Goal: Transaction & Acquisition: Purchase product/service

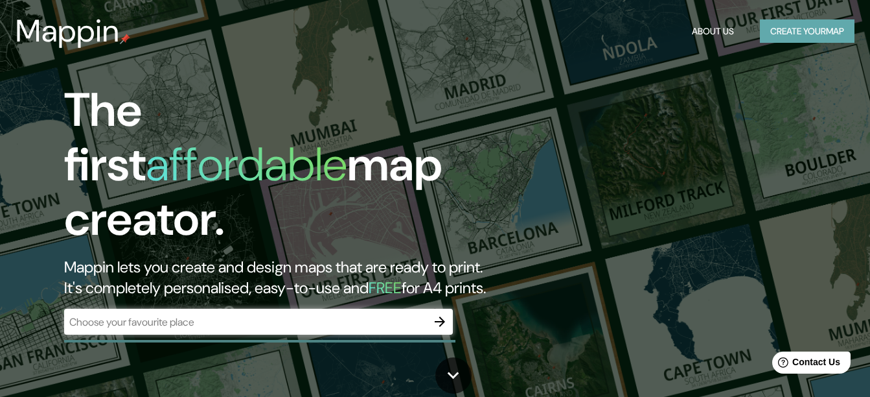
click at [812, 31] on button "Create your map" at bounding box center [807, 31] width 95 height 24
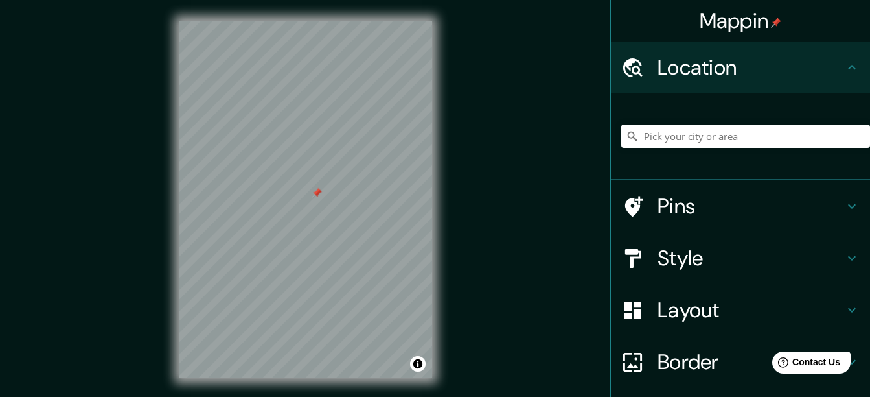
drag, startPoint x: 300, startPoint y: 155, endPoint x: 319, endPoint y: 221, distance: 68.9
click at [319, 198] on div at bounding box center [317, 192] width 10 height 10
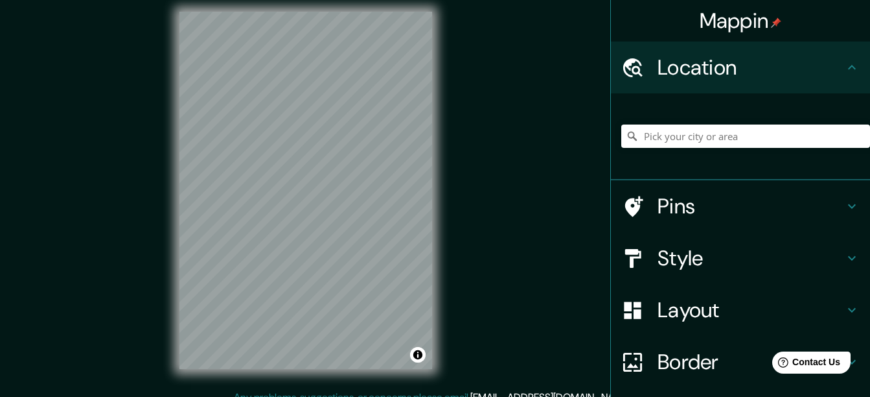
scroll to position [15, 0]
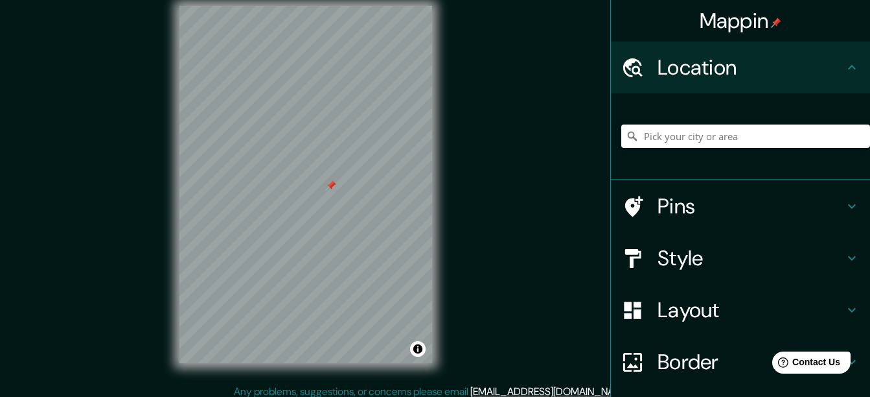
click at [670, 203] on h4 "Pins" at bounding box center [751, 206] width 187 height 26
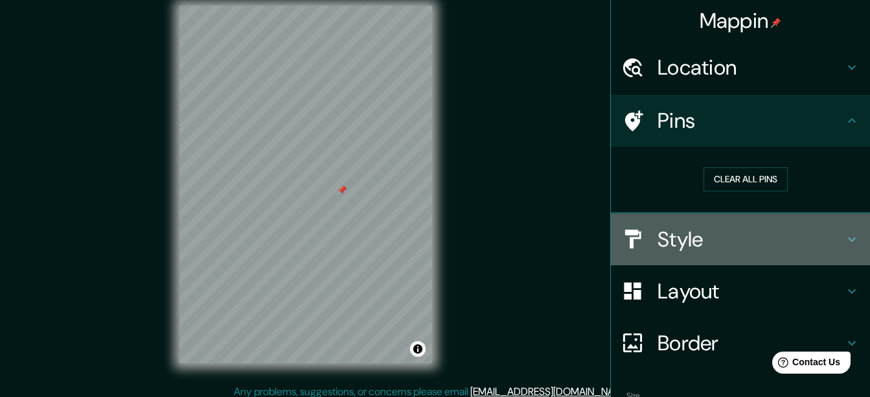
click at [702, 248] on h4 "Style" at bounding box center [751, 239] width 187 height 26
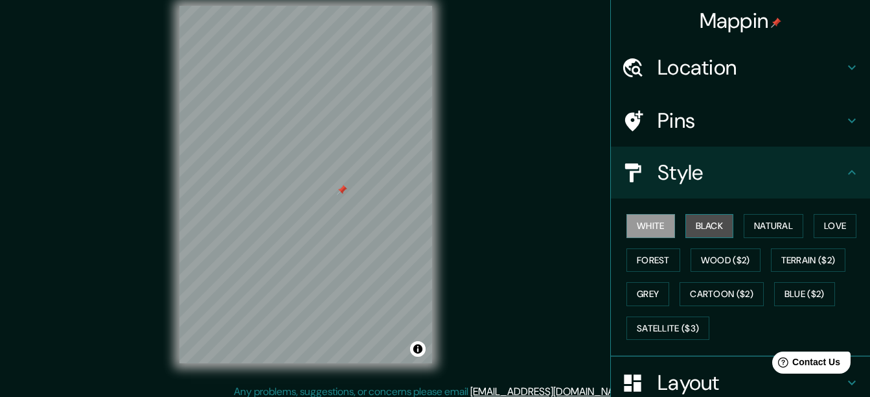
click at [696, 230] on button "Black" at bounding box center [710, 226] width 49 height 24
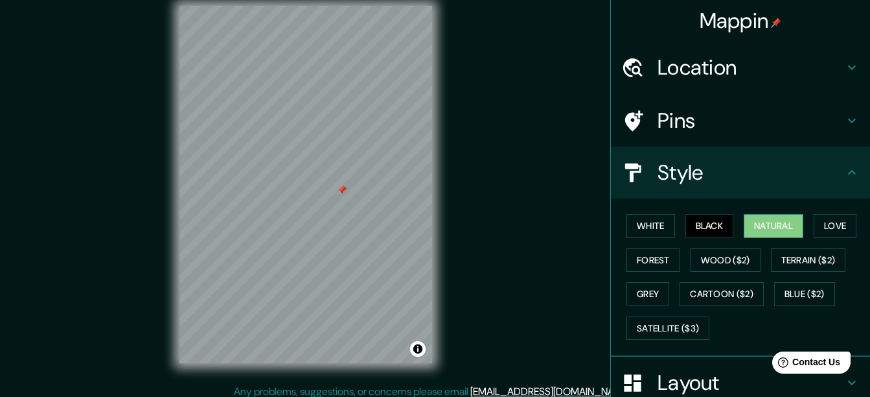
click at [776, 226] on button "Natural" at bounding box center [774, 226] width 60 height 24
click at [658, 264] on button "Forest" at bounding box center [654, 260] width 54 height 24
click at [779, 237] on button "Natural" at bounding box center [774, 226] width 60 height 24
click at [823, 255] on button "Terrain ($2)" at bounding box center [808, 260] width 75 height 24
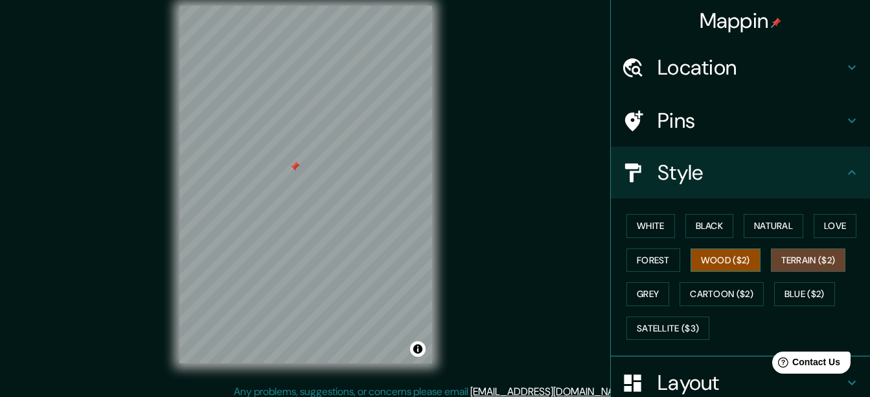
click at [722, 266] on button "Wood ($2)" at bounding box center [726, 260] width 70 height 24
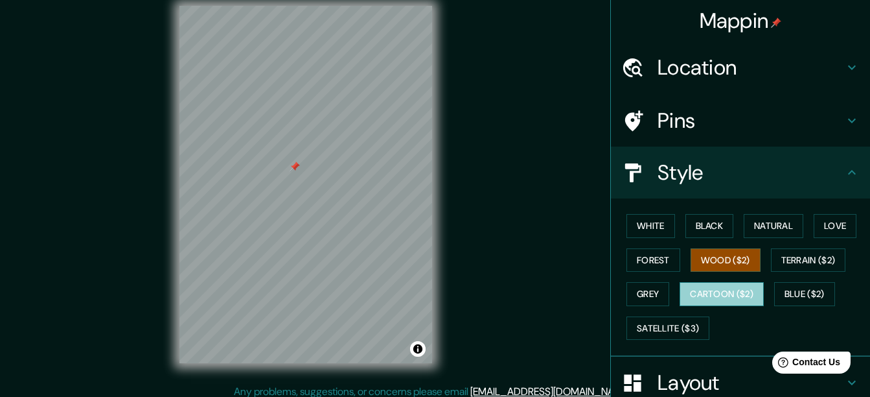
drag, startPoint x: 704, startPoint y: 292, endPoint x: 687, endPoint y: 290, distance: 17.0
click at [698, 291] on button "Cartoon ($2)" at bounding box center [722, 294] width 84 height 24
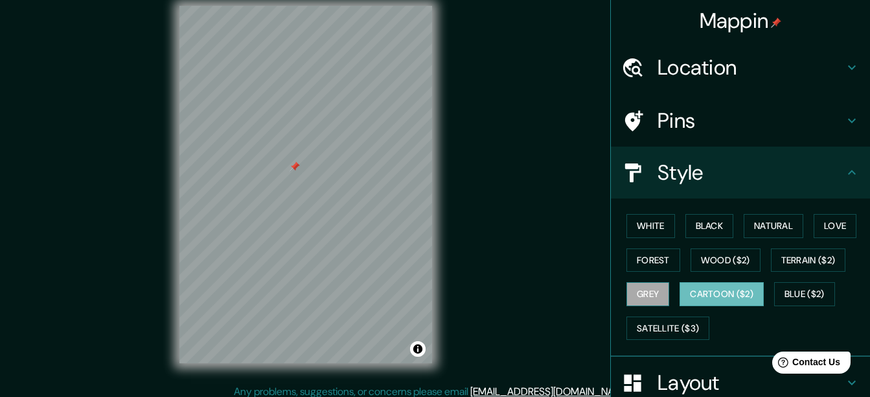
click at [641, 293] on button "Grey" at bounding box center [648, 294] width 43 height 24
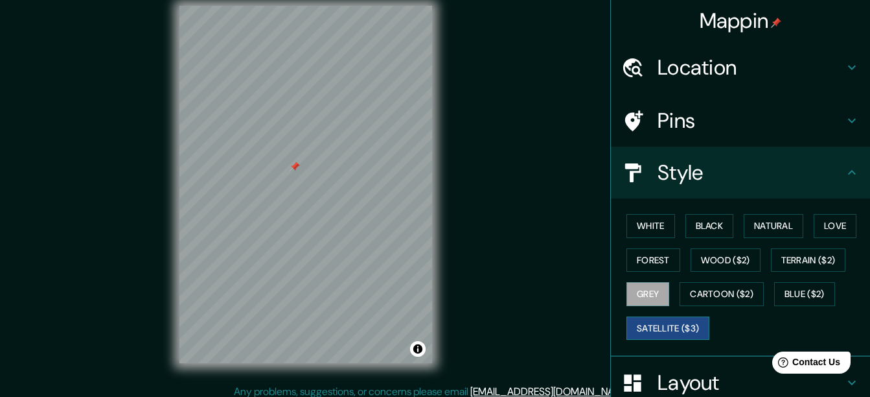
click at [646, 317] on button "Satellite ($3)" at bounding box center [668, 328] width 83 height 24
click at [437, 201] on div "© Mapbox © OpenStreetMap Improve this map © Maxar" at bounding box center [306, 184] width 294 height 398
click at [844, 227] on button "Love" at bounding box center [835, 226] width 43 height 24
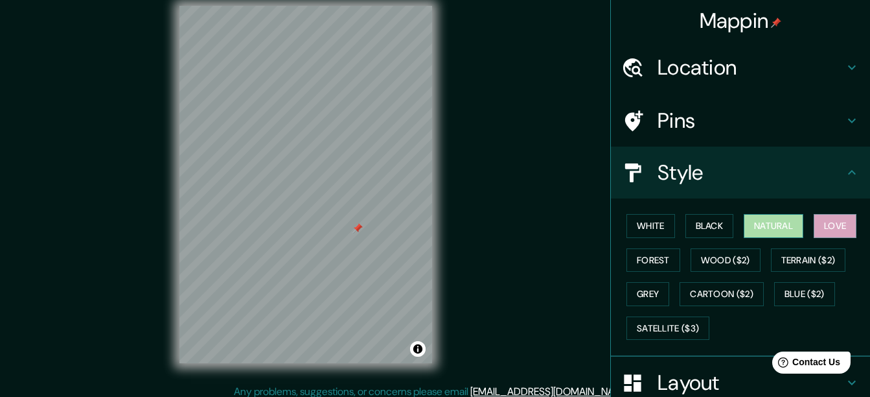
click at [778, 225] on button "Natural" at bounding box center [774, 226] width 60 height 24
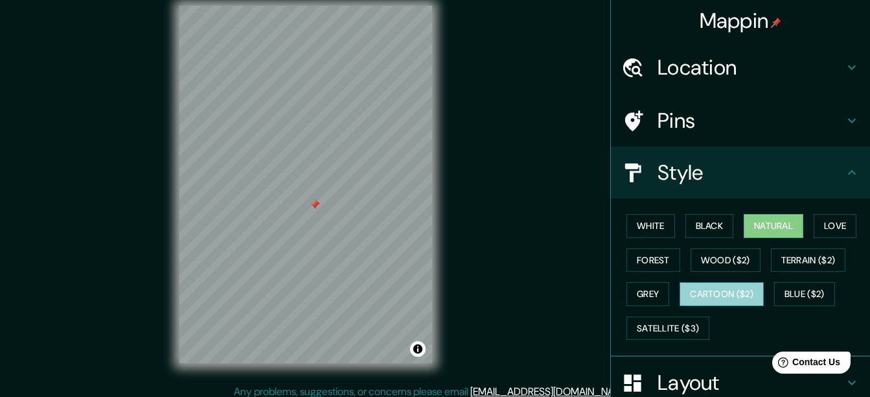
click at [714, 296] on button "Cartoon ($2)" at bounding box center [722, 294] width 84 height 24
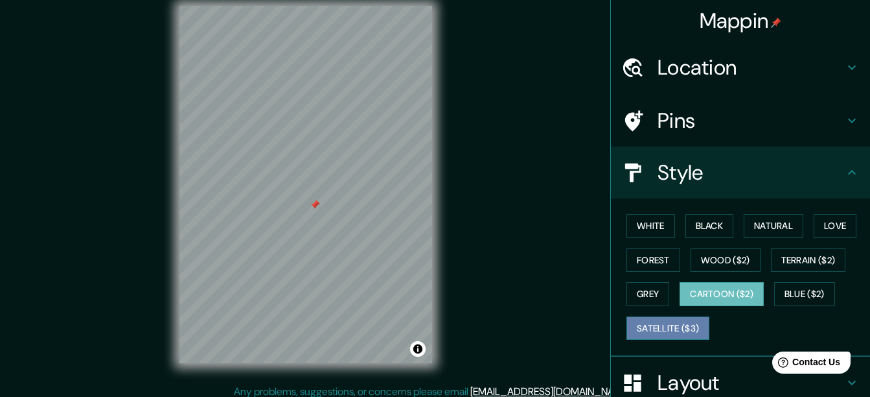
click at [669, 335] on button "Satellite ($3)" at bounding box center [668, 328] width 83 height 24
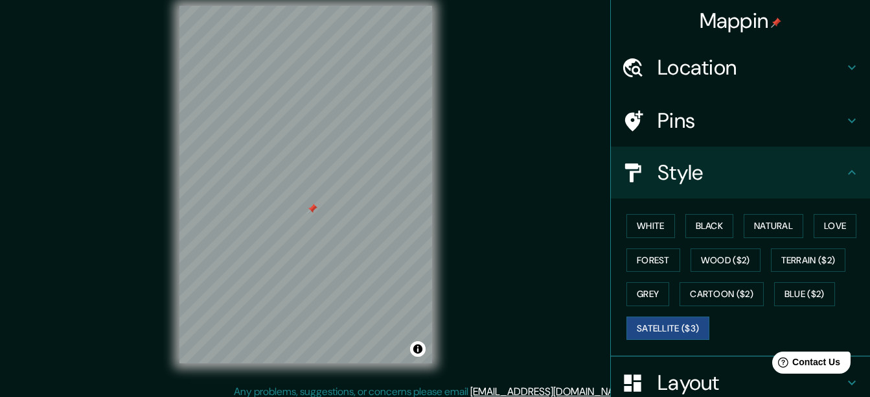
click at [791, 63] on h4 "Location" at bounding box center [751, 67] width 187 height 26
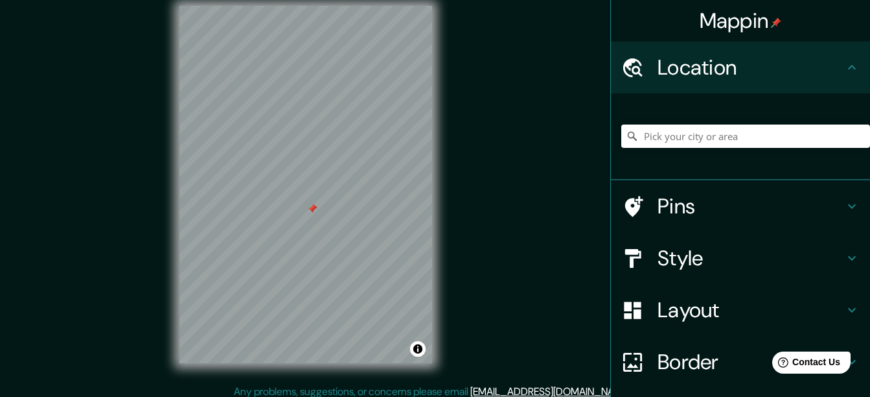
click at [807, 65] on h4 "Location" at bounding box center [751, 67] width 187 height 26
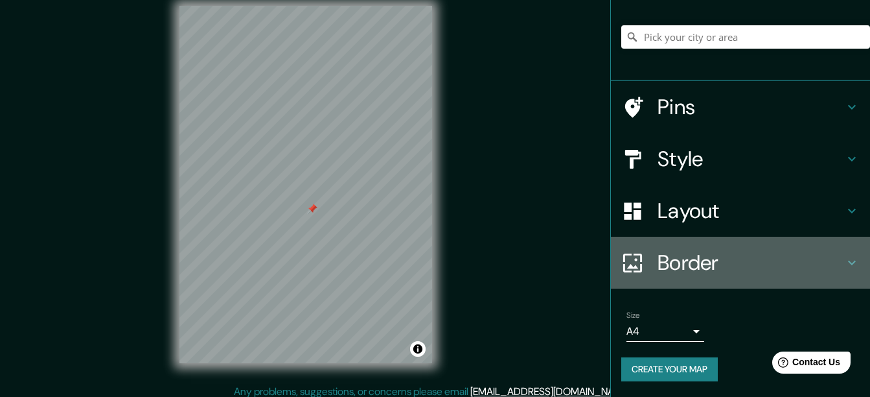
click at [792, 266] on h4 "Border" at bounding box center [751, 262] width 187 height 26
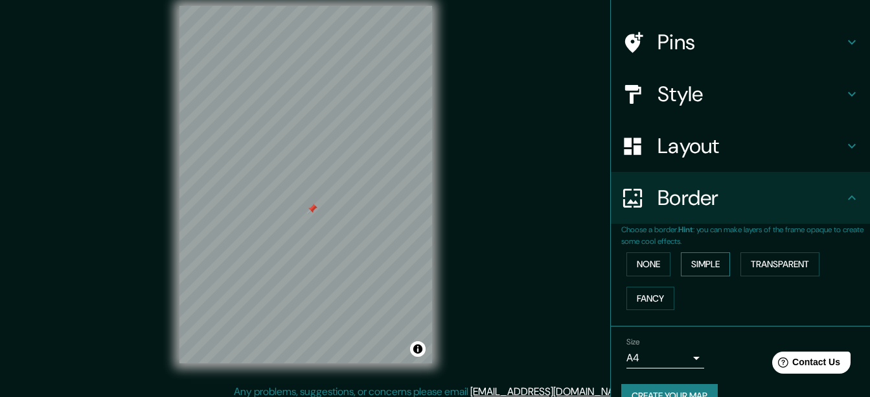
click at [689, 270] on button "Simple" at bounding box center [705, 264] width 49 height 24
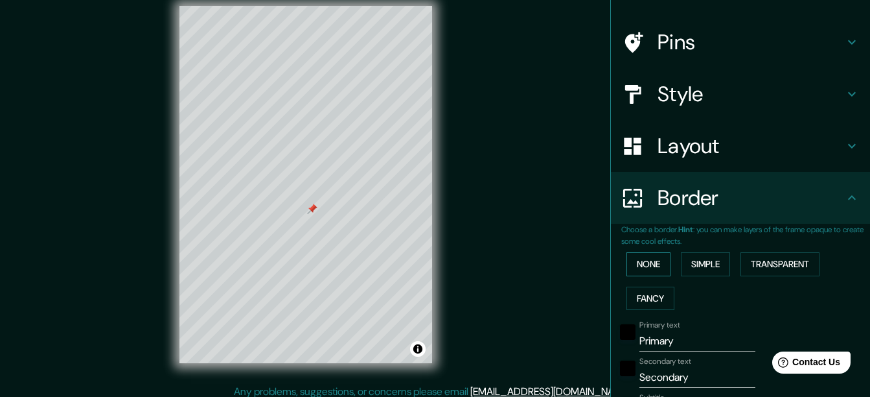
click at [643, 266] on button "None" at bounding box center [649, 264] width 44 height 24
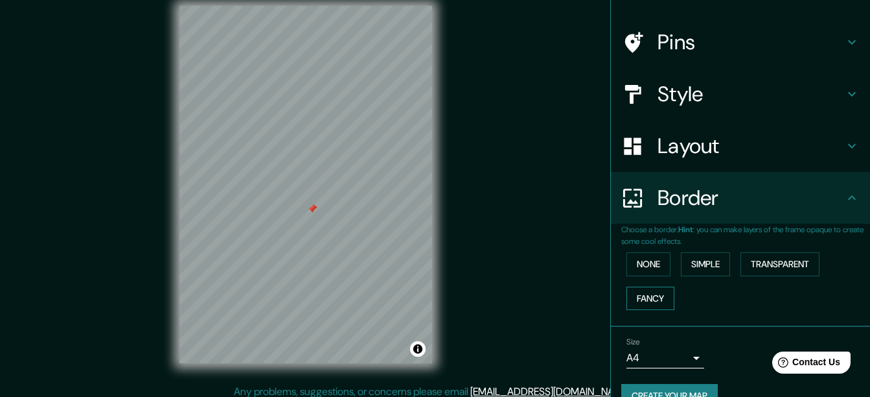
click at [642, 290] on button "Fancy" at bounding box center [651, 298] width 48 height 24
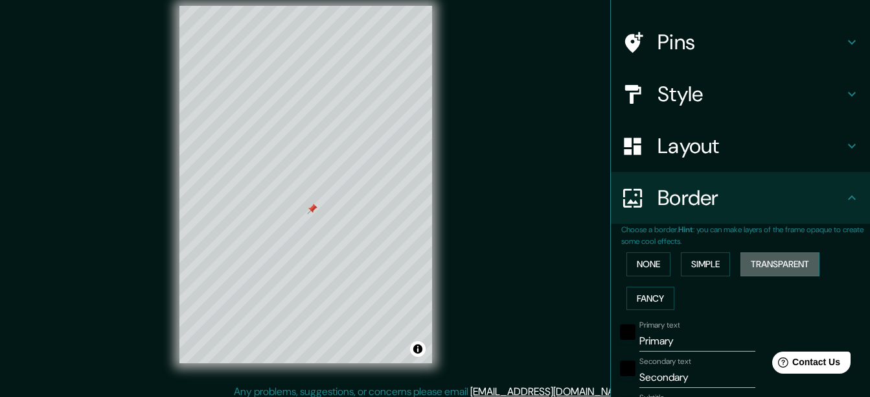
click at [778, 265] on button "Transparent" at bounding box center [780, 264] width 79 height 24
click at [684, 269] on button "Simple" at bounding box center [705, 264] width 49 height 24
click at [644, 269] on button "None" at bounding box center [649, 264] width 44 height 24
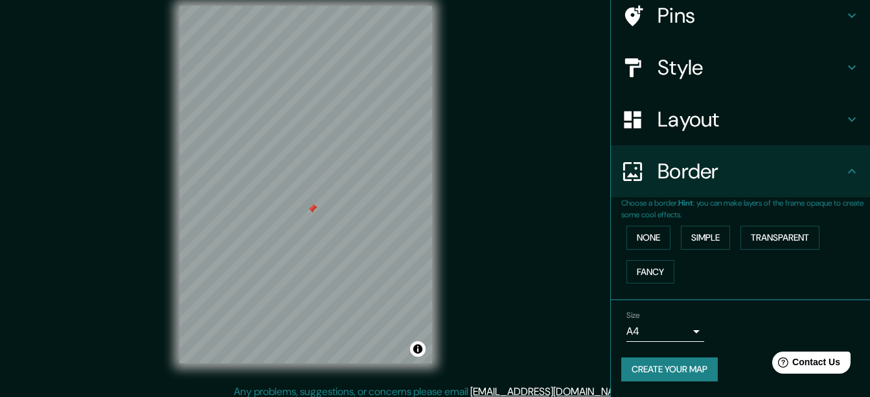
scroll to position [0, 0]
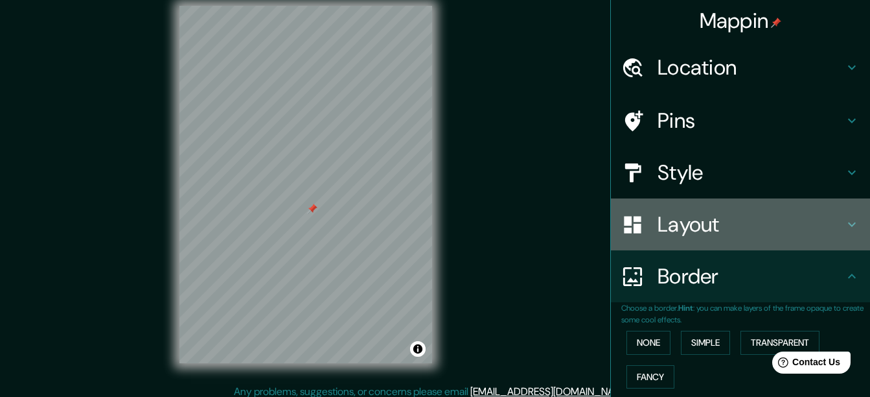
click at [729, 222] on h4 "Layout" at bounding box center [751, 224] width 187 height 26
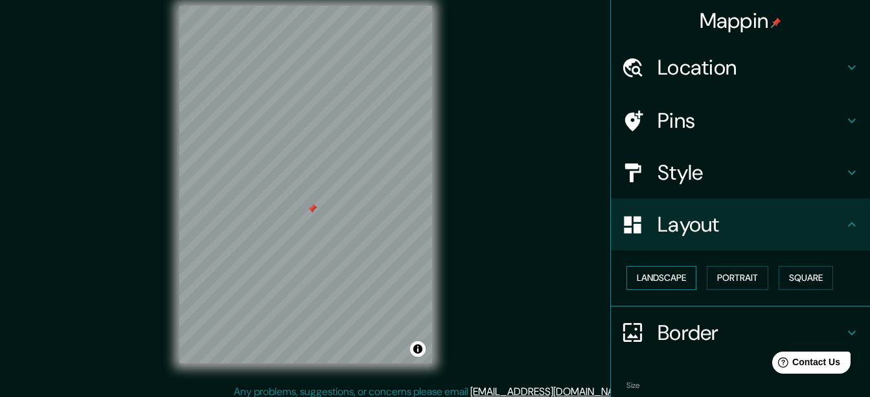
click at [669, 284] on button "Landscape" at bounding box center [662, 278] width 70 height 24
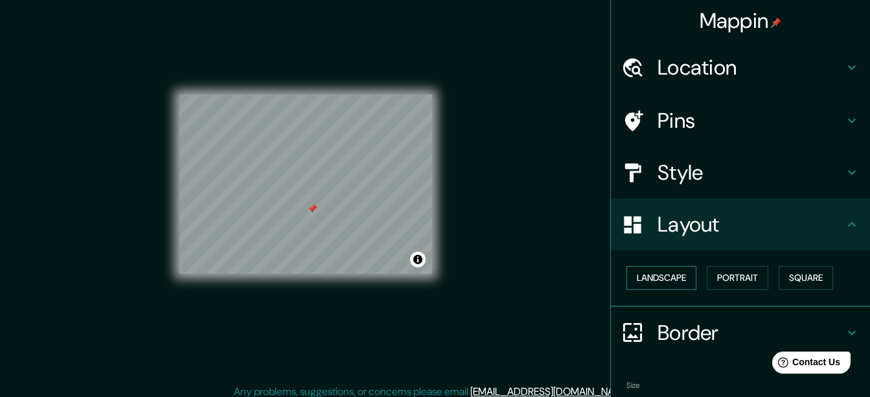
click at [669, 284] on button "Landscape" at bounding box center [662, 278] width 70 height 24
click at [720, 281] on button "Portrait" at bounding box center [738, 278] width 62 height 24
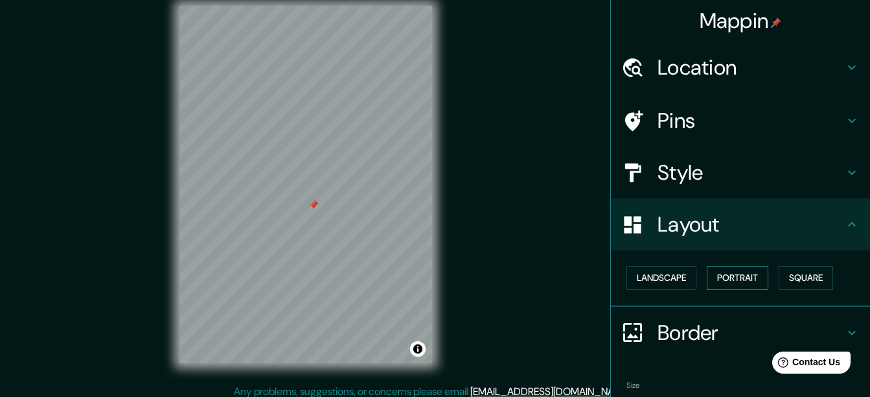
click at [735, 280] on button "Portrait" at bounding box center [738, 278] width 62 height 24
click at [807, 282] on button "Square" at bounding box center [806, 278] width 54 height 24
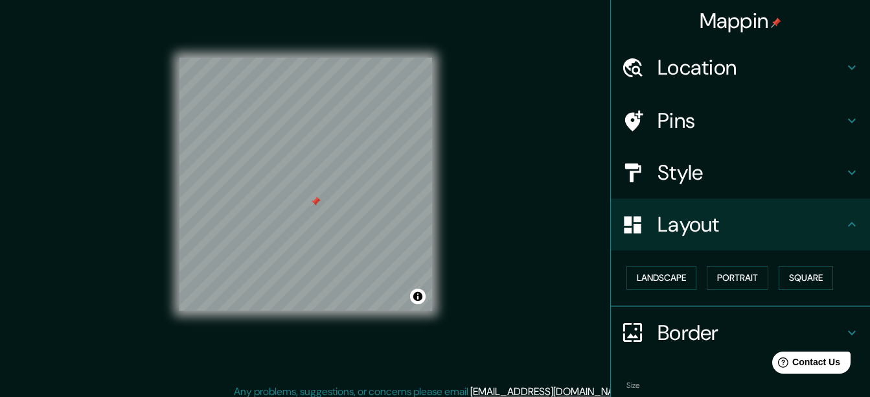
click at [699, 192] on div "Style" at bounding box center [740, 172] width 259 height 52
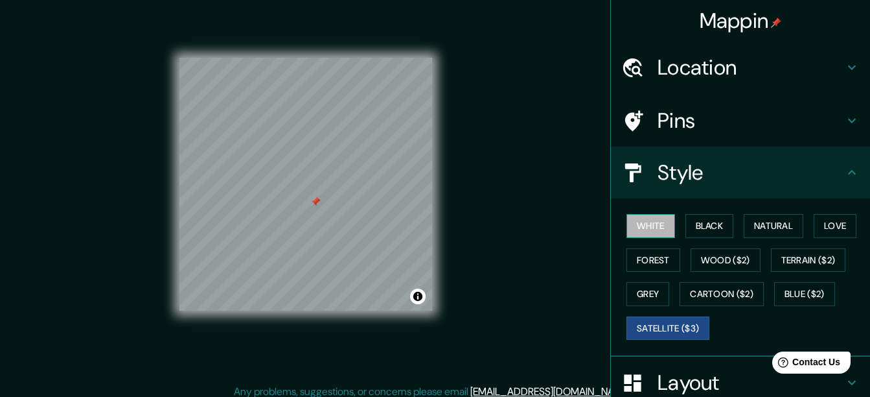
click at [647, 229] on button "White" at bounding box center [651, 226] width 49 height 24
click at [662, 323] on button "Satellite ($3)" at bounding box center [668, 328] width 83 height 24
drag, startPoint x: 734, startPoint y: 16, endPoint x: 795, endPoint y: 60, distance: 75.6
click at [795, 61] on div "Mappin Location Pins Style White Black Natural Love Forest Wood ($2) Terrain ($…" at bounding box center [740, 198] width 260 height 397
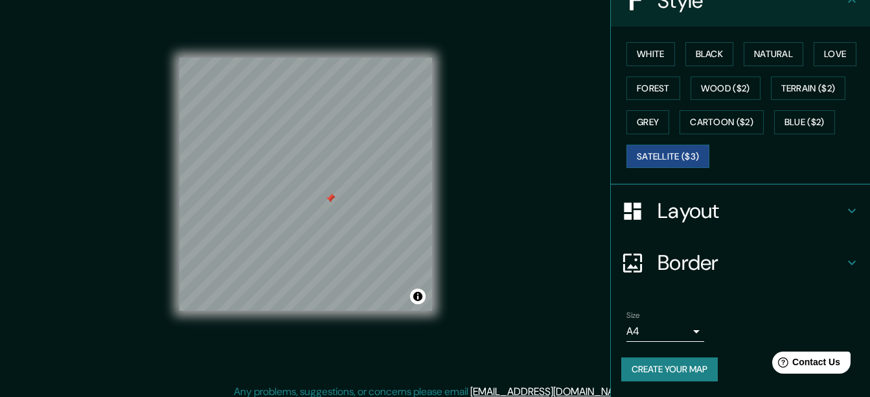
scroll to position [23, 0]
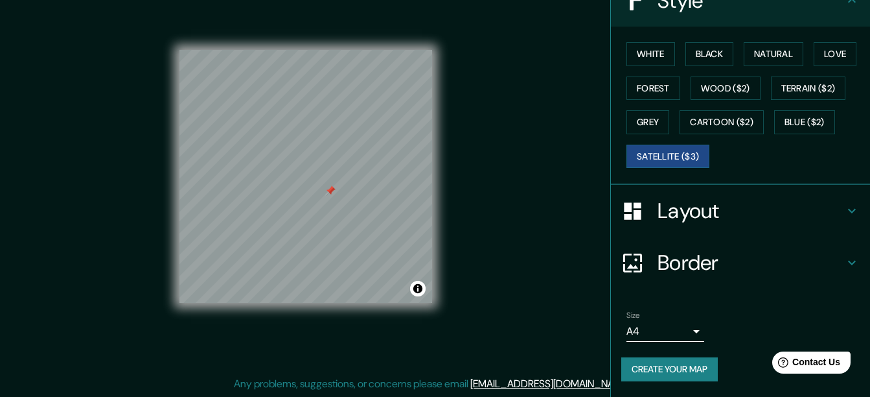
click at [749, 257] on h4 "Border" at bounding box center [751, 262] width 187 height 26
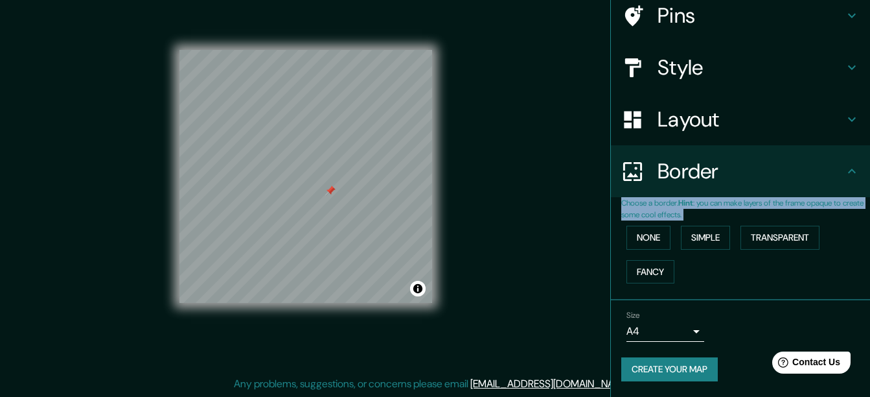
scroll to position [105, 0]
click at [822, 259] on div "None Simple Transparent Fancy" at bounding box center [745, 254] width 249 height 68
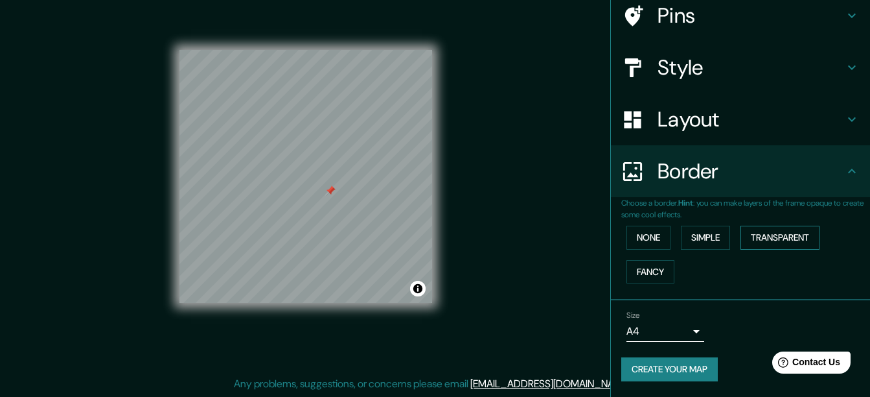
click at [767, 233] on button "Transparent" at bounding box center [780, 237] width 79 height 24
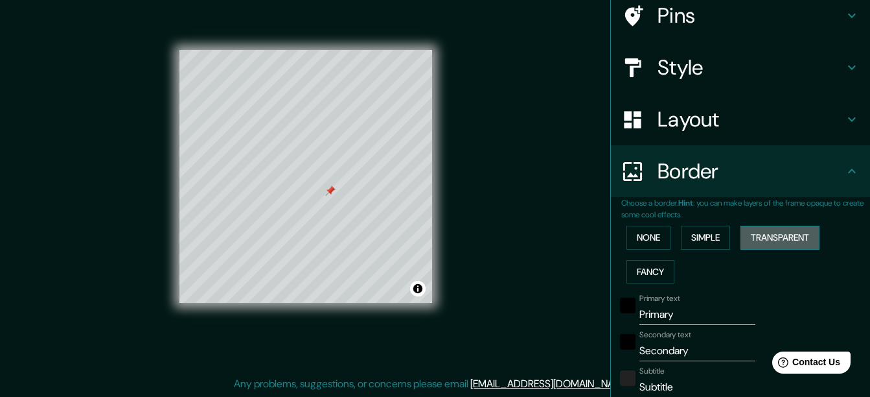
click at [767, 233] on button "Transparent" at bounding box center [780, 237] width 79 height 24
type input "187"
type input "31"
click at [636, 238] on button "None" at bounding box center [649, 237] width 44 height 24
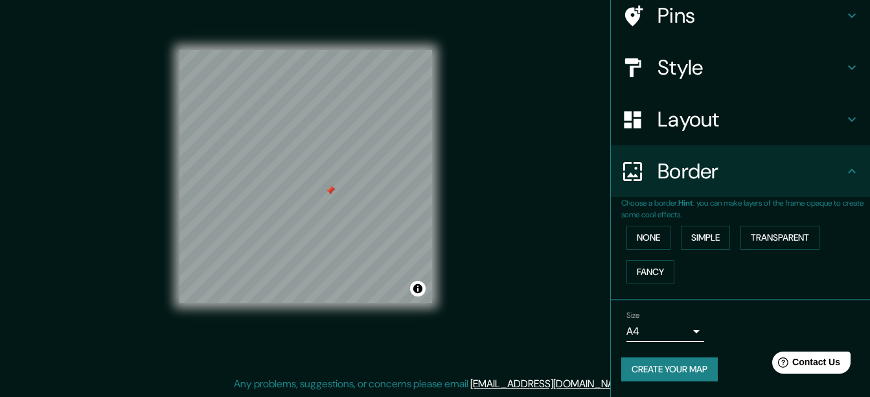
click at [743, 125] on h4 "Layout" at bounding box center [751, 119] width 187 height 26
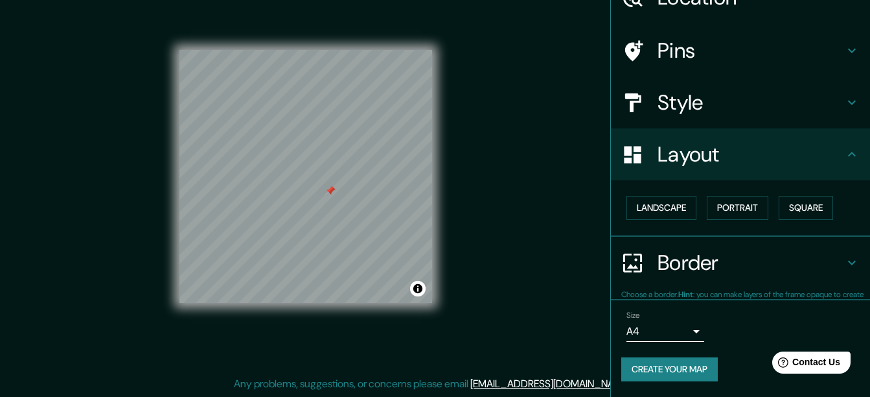
scroll to position [69, 0]
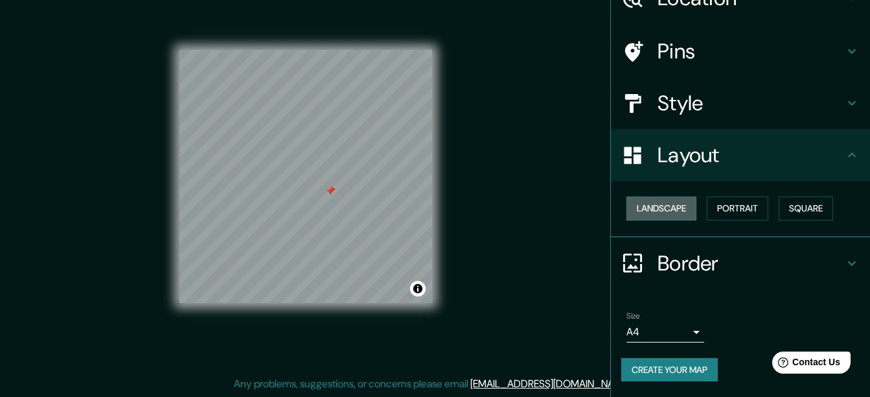
click at [658, 218] on button "Landscape" at bounding box center [662, 208] width 70 height 24
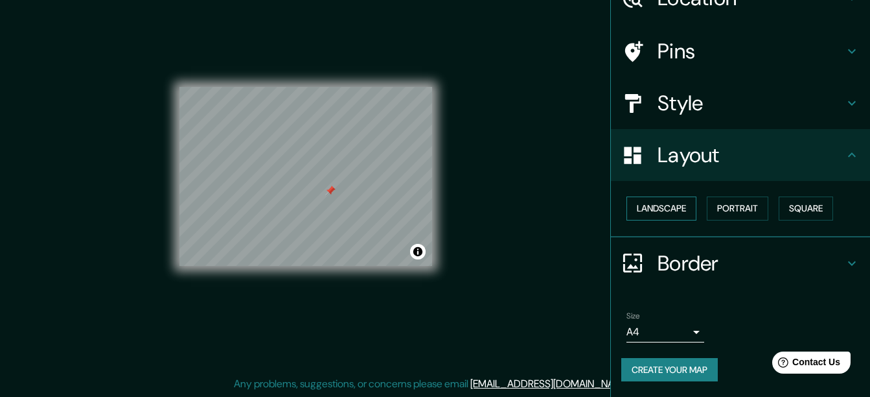
click at [658, 214] on button "Landscape" at bounding box center [662, 208] width 70 height 24
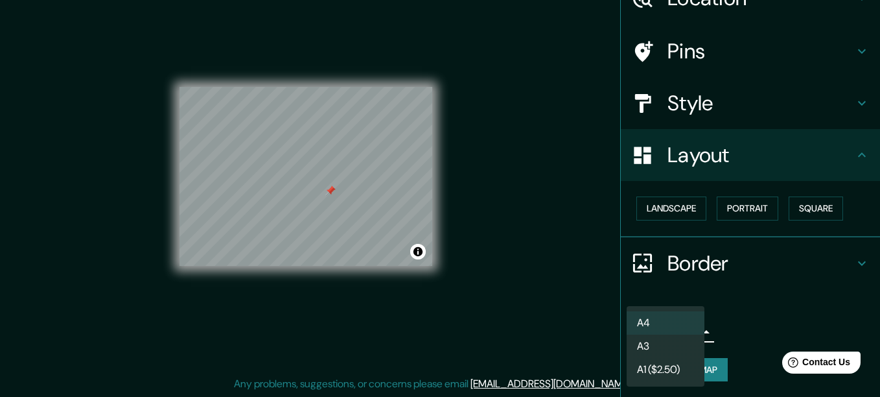
click at [680, 332] on body "Mappin Location Pins Style Layout Landscape Portrait Square Border Choose a bor…" at bounding box center [440, 175] width 880 height 397
click at [746, 329] on div at bounding box center [440, 198] width 880 height 397
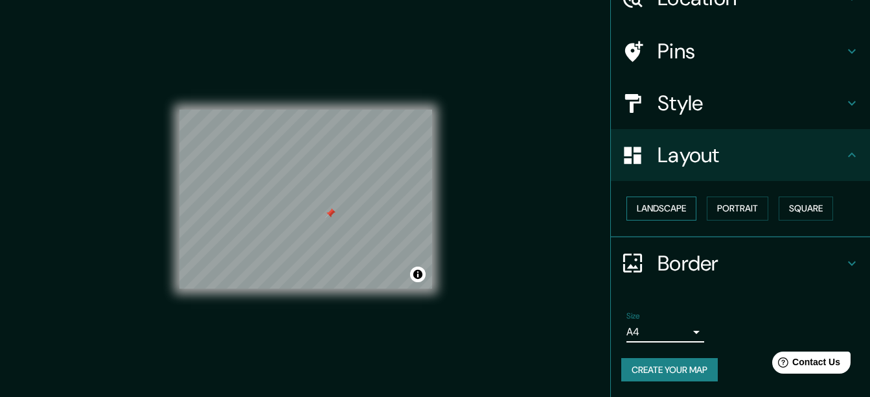
click at [645, 213] on button "Landscape" at bounding box center [662, 208] width 70 height 24
click at [737, 209] on button "Portrait" at bounding box center [738, 208] width 62 height 24
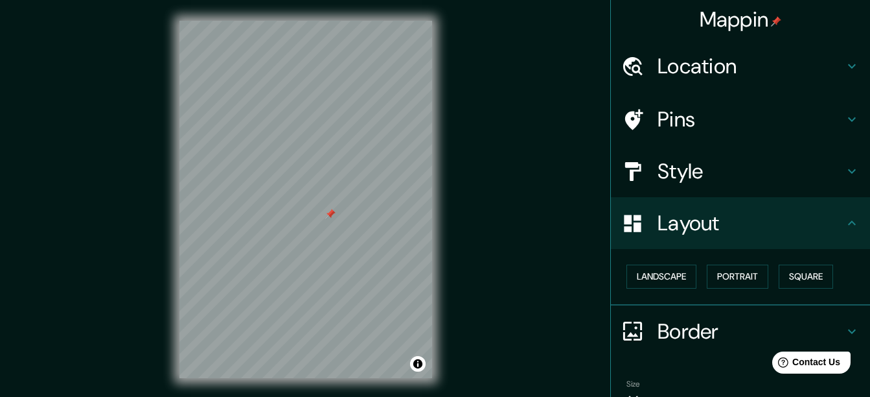
scroll to position [0, 0]
click at [707, 178] on h4 "Style" at bounding box center [751, 172] width 187 height 26
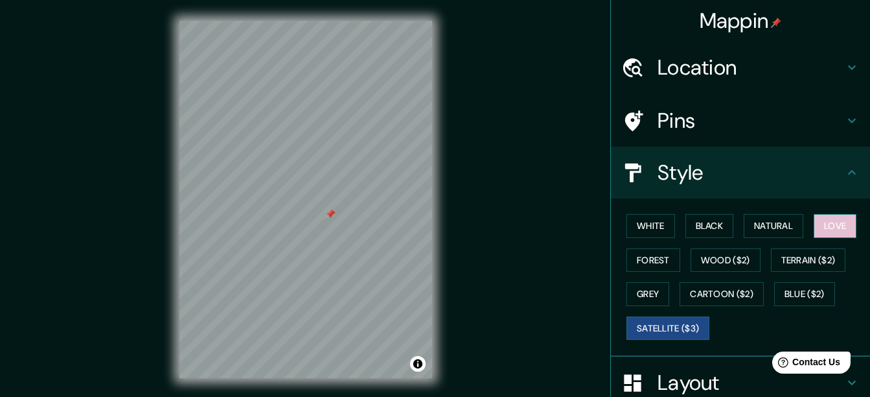
click at [831, 227] on button "Love" at bounding box center [835, 226] width 43 height 24
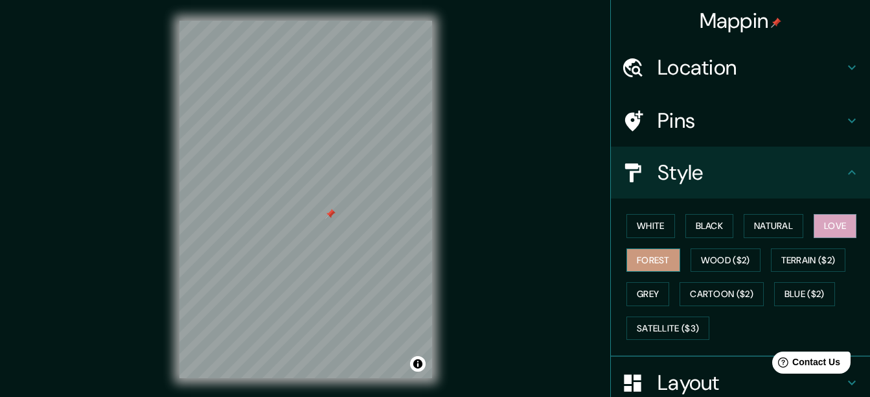
click at [634, 265] on button "Forest" at bounding box center [654, 260] width 54 height 24
click at [787, 224] on button "Natural" at bounding box center [774, 226] width 60 height 24
click at [647, 251] on button "Forest" at bounding box center [654, 260] width 54 height 24
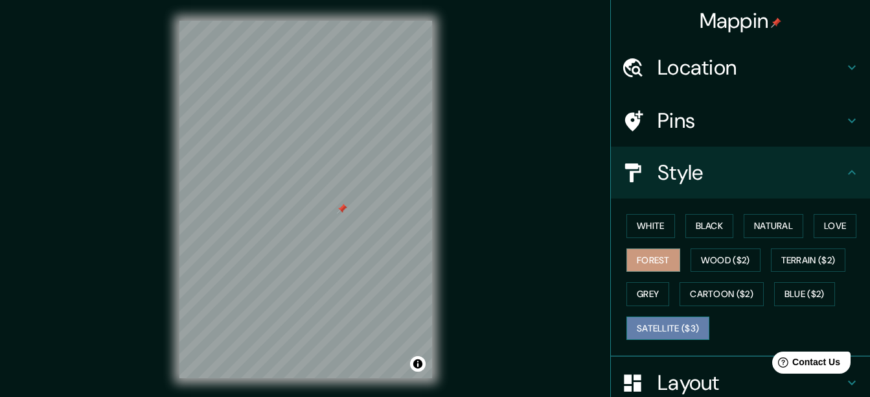
click at [665, 323] on button "Satellite ($3)" at bounding box center [668, 328] width 83 height 24
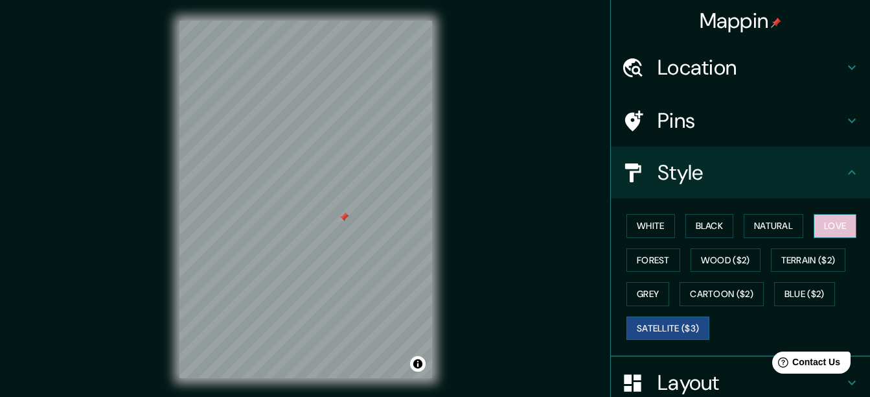
click at [820, 232] on button "Love" at bounding box center [835, 226] width 43 height 24
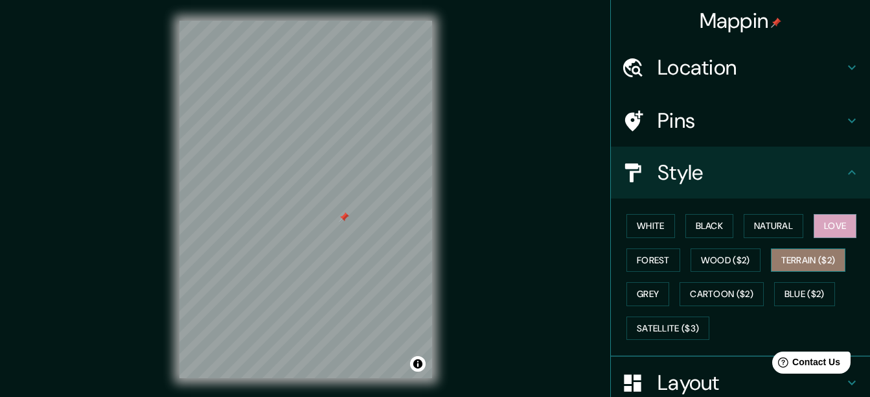
click at [796, 258] on button "Terrain ($2)" at bounding box center [808, 260] width 75 height 24
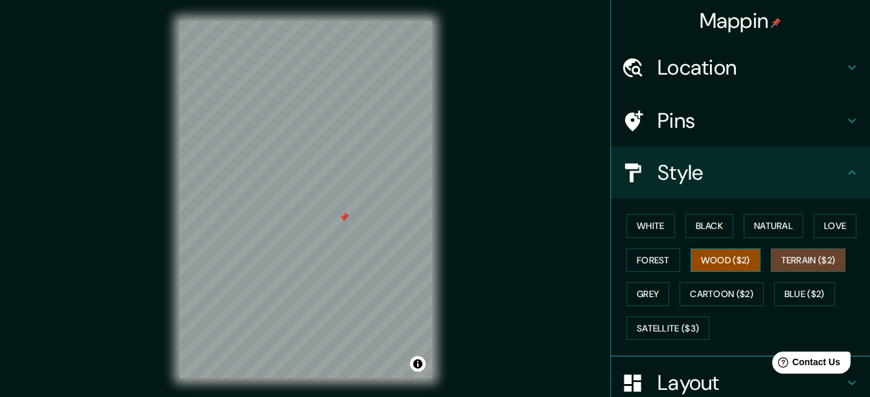
click at [720, 256] on button "Wood ($2)" at bounding box center [726, 260] width 70 height 24
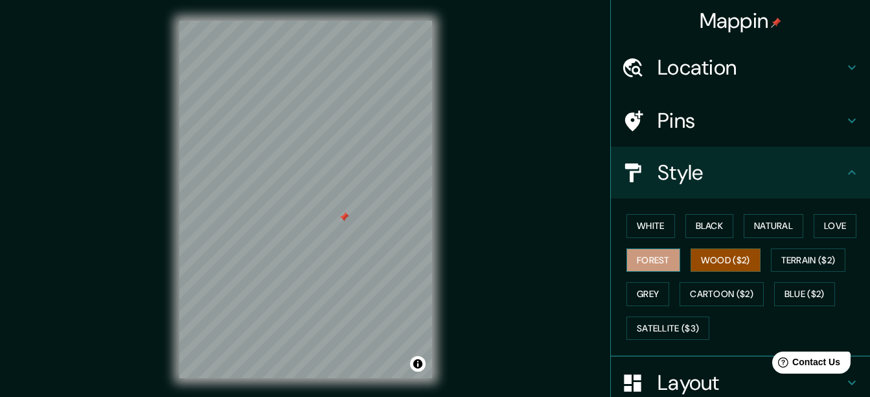
click at [654, 255] on button "Forest" at bounding box center [654, 260] width 54 height 24
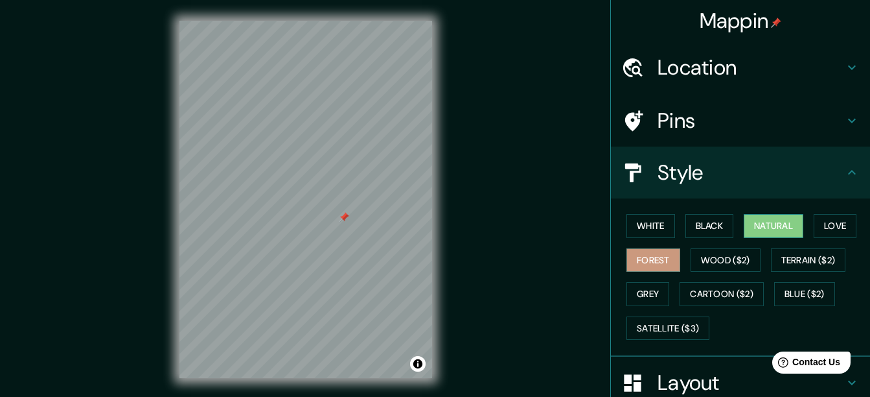
click at [752, 235] on button "Natural" at bounding box center [774, 226] width 60 height 24
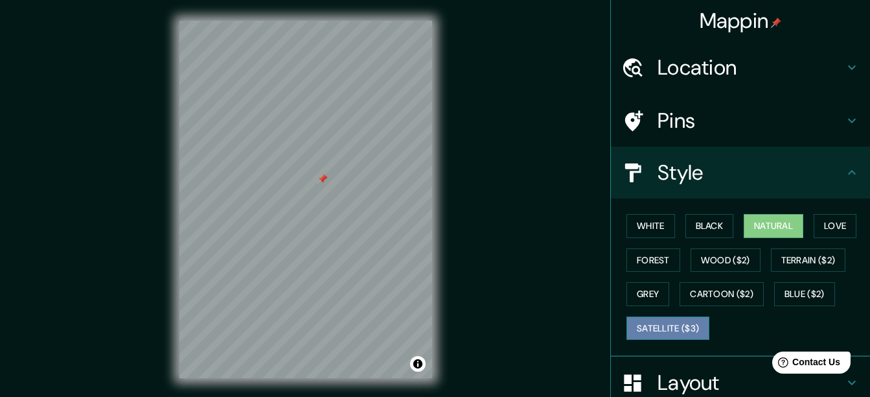
drag, startPoint x: 652, startPoint y: 319, endPoint x: 658, endPoint y: 323, distance: 7.9
click at [653, 319] on button "Satellite ($3)" at bounding box center [668, 328] width 83 height 24
click at [763, 228] on button "Natural" at bounding box center [774, 226] width 60 height 24
click at [766, 118] on h4 "Pins" at bounding box center [751, 121] width 187 height 26
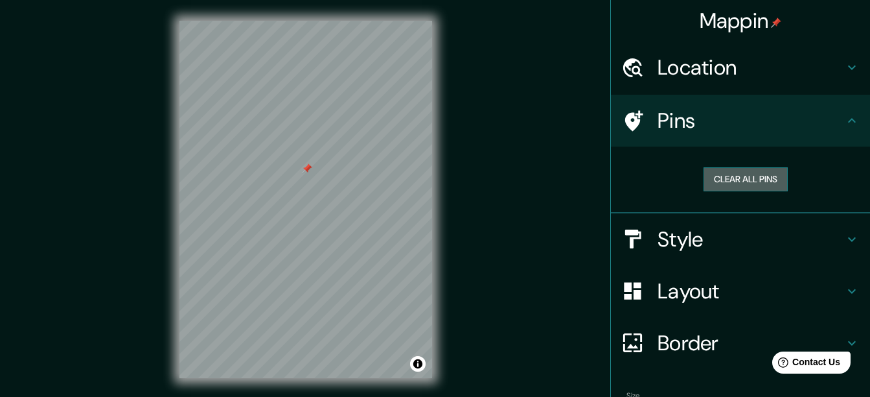
click at [739, 184] on button "Clear all pins" at bounding box center [746, 179] width 84 height 24
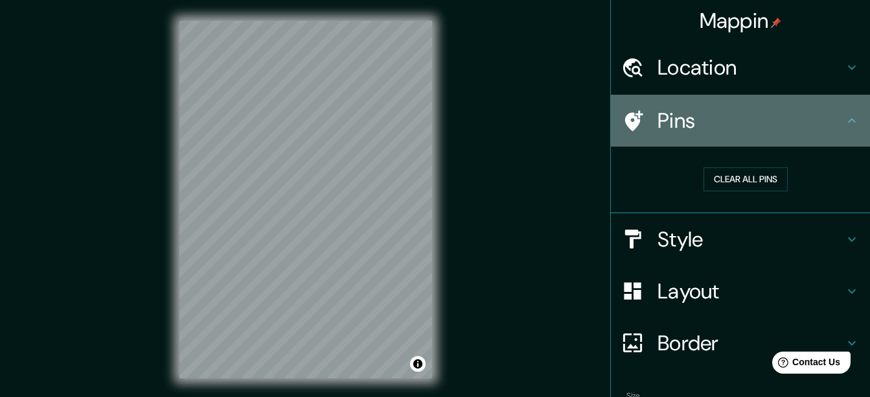
click at [761, 126] on h4 "Pins" at bounding box center [751, 121] width 187 height 26
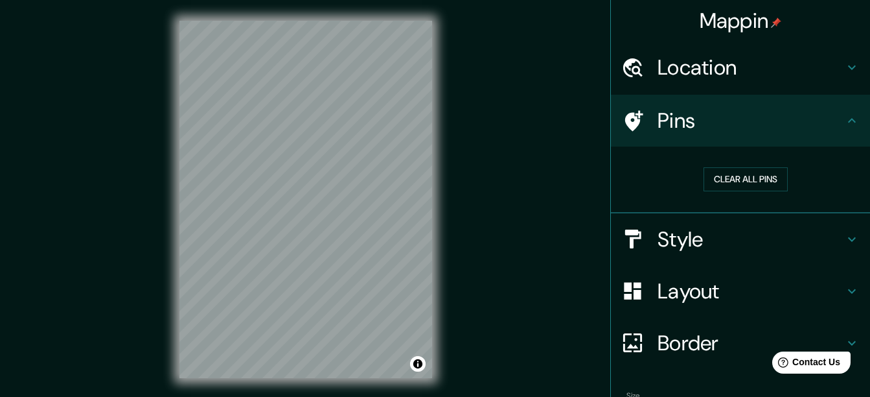
click at [723, 251] on h4 "Style" at bounding box center [751, 239] width 187 height 26
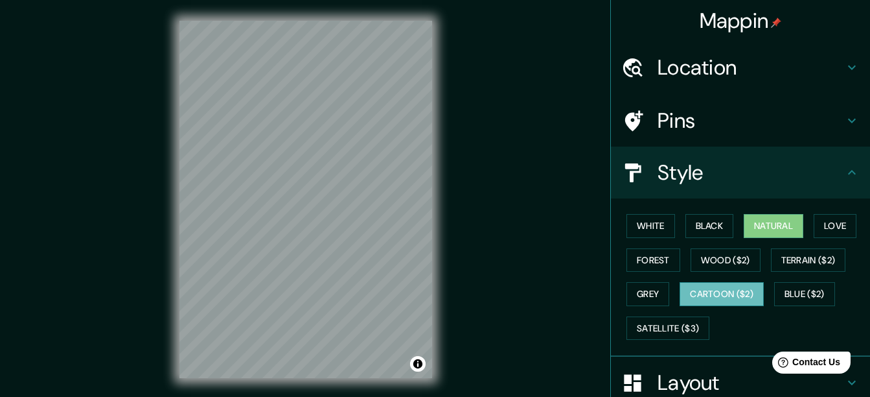
click at [732, 303] on button "Cartoon ($2)" at bounding box center [722, 294] width 84 height 24
click at [814, 294] on button "Blue ($2)" at bounding box center [804, 294] width 61 height 24
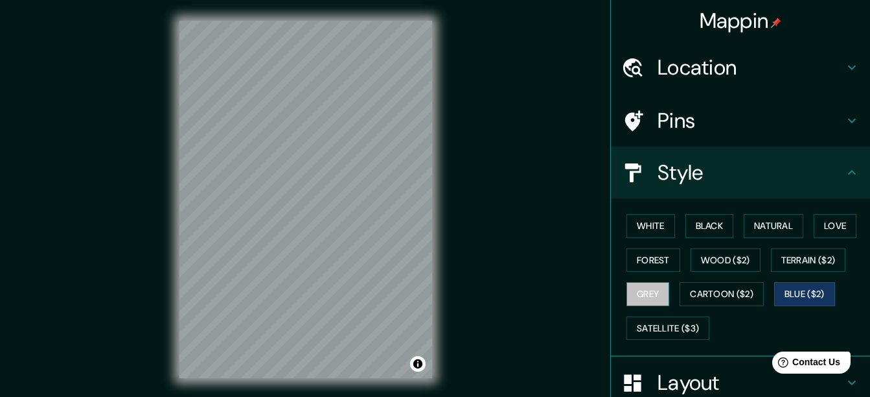
click at [643, 305] on button "Grey" at bounding box center [648, 294] width 43 height 24
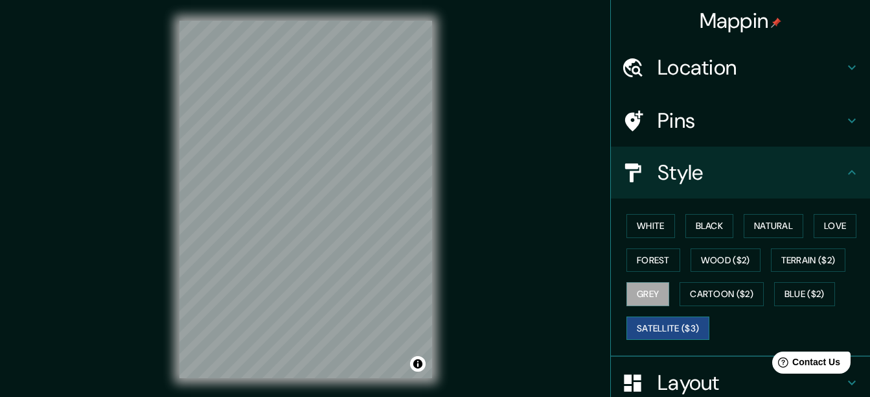
click at [667, 336] on button "Satellite ($3)" at bounding box center [668, 328] width 83 height 24
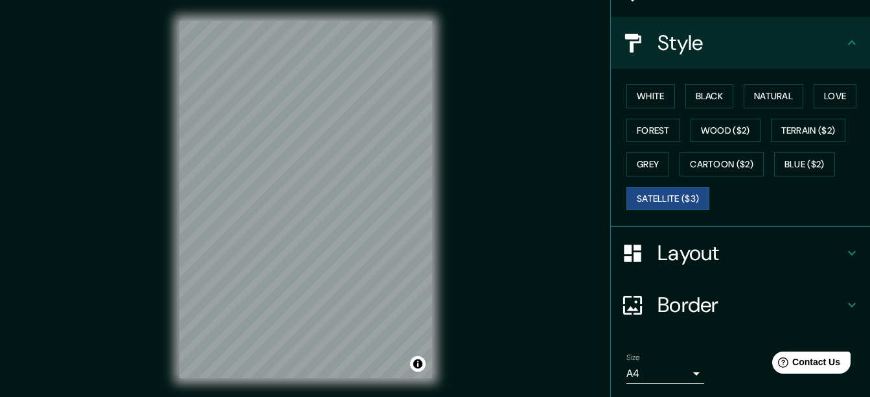
click at [731, 255] on h4 "Layout" at bounding box center [751, 253] width 187 height 26
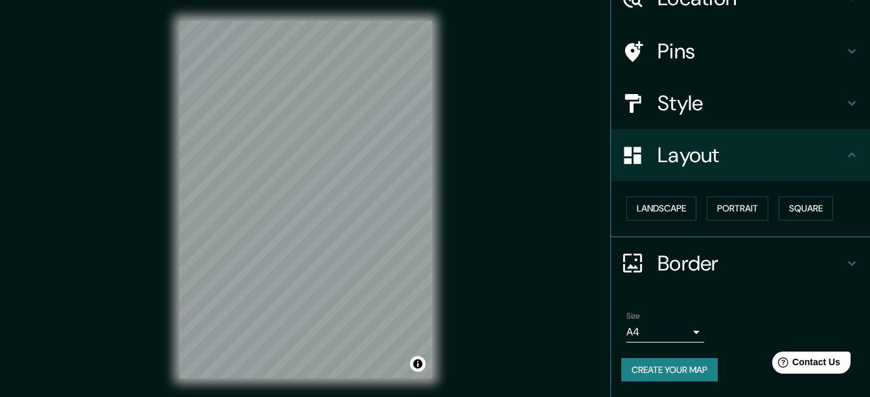
scroll to position [69, 0]
click at [779, 166] on h4 "Layout" at bounding box center [751, 155] width 187 height 26
click at [725, 259] on h4 "Border" at bounding box center [751, 263] width 187 height 26
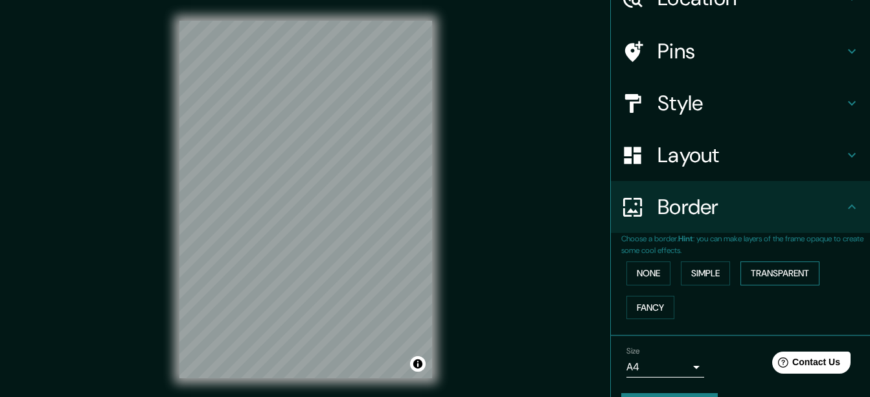
click at [763, 274] on button "Transparent" at bounding box center [780, 273] width 79 height 24
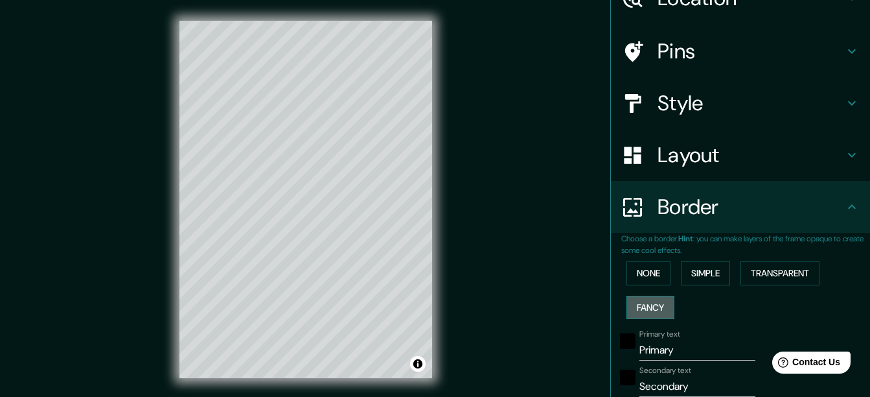
click at [638, 312] on button "Fancy" at bounding box center [651, 307] width 48 height 24
click at [708, 279] on button "Simple" at bounding box center [705, 273] width 49 height 24
click at [765, 273] on button "Transparent" at bounding box center [780, 273] width 79 height 24
click at [637, 267] on button "None" at bounding box center [649, 273] width 44 height 24
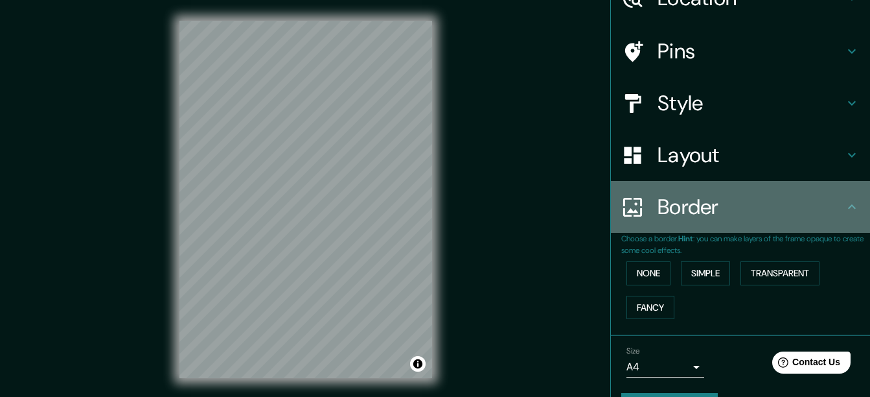
click at [724, 204] on h4 "Border" at bounding box center [751, 207] width 187 height 26
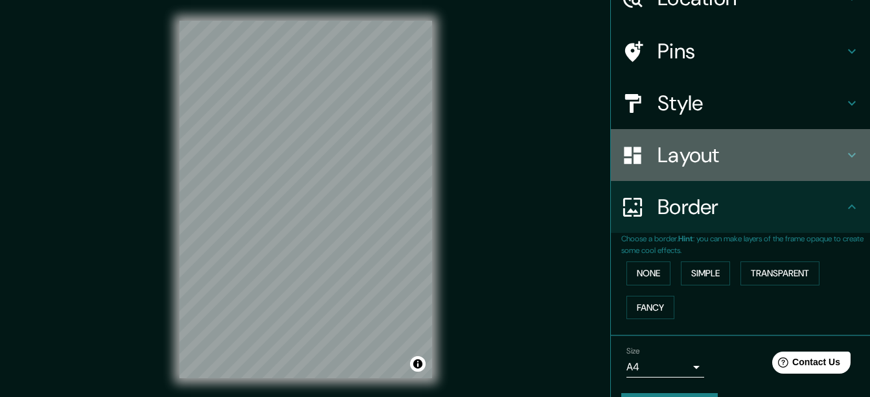
click at [730, 178] on div "Layout" at bounding box center [740, 155] width 259 height 52
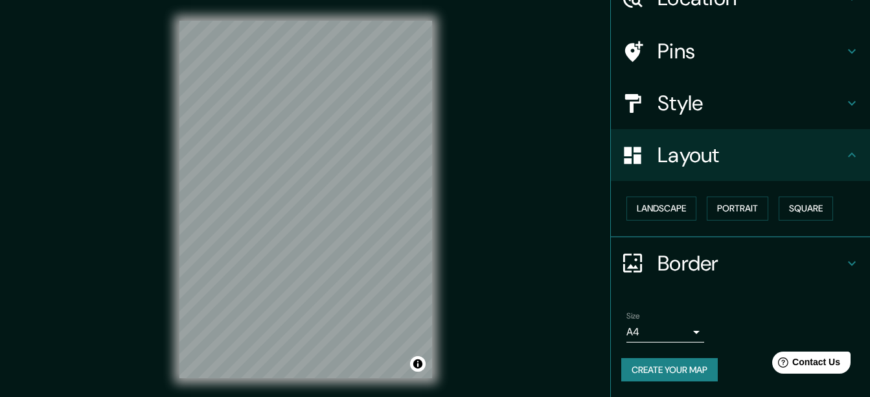
click at [728, 220] on div "Landscape [GEOGRAPHIC_DATA]" at bounding box center [745, 208] width 249 height 34
click at [728, 214] on button "Portrait" at bounding box center [738, 208] width 62 height 24
click at [769, 161] on h4 "Layout" at bounding box center [751, 155] width 187 height 26
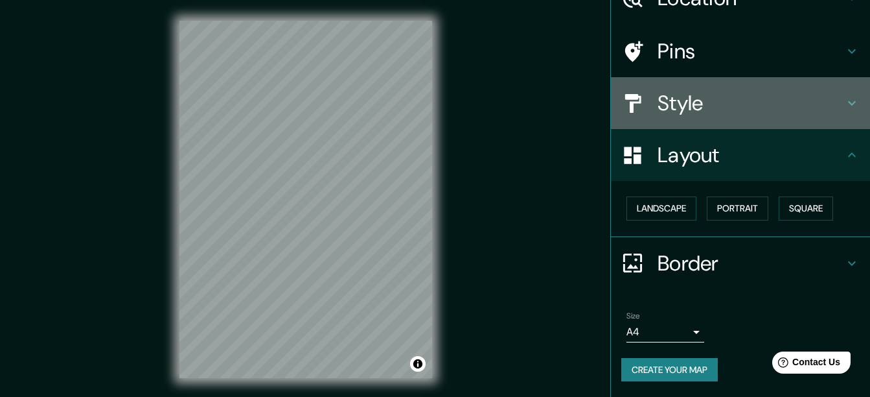
click at [730, 116] on div "Style" at bounding box center [740, 103] width 259 height 52
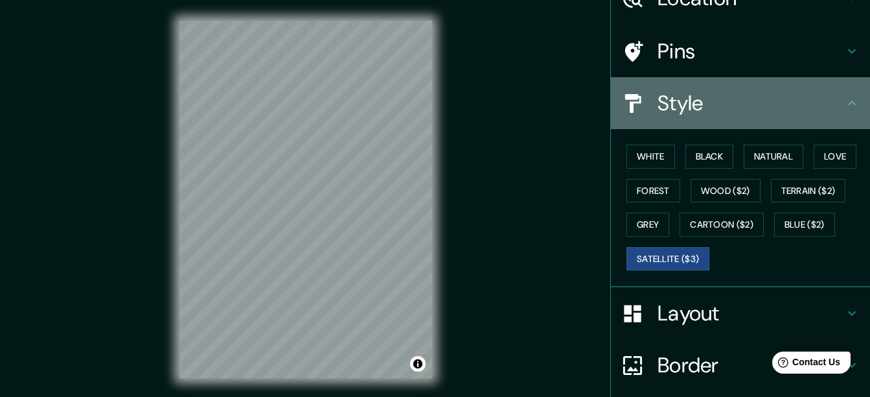
click at [730, 116] on div "Style" at bounding box center [740, 103] width 259 height 52
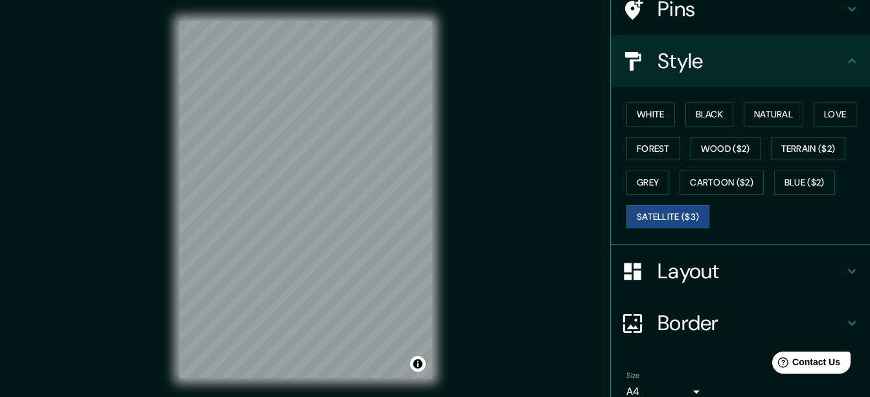
scroll to position [134, 0]
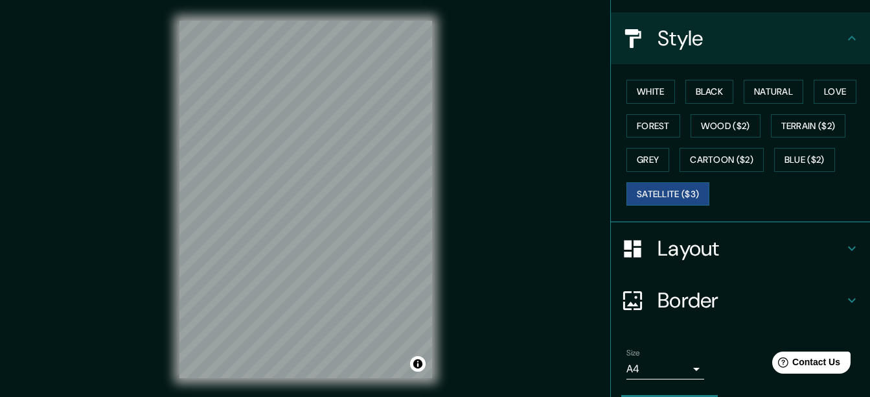
click at [737, 255] on h4 "Layout" at bounding box center [751, 248] width 187 height 26
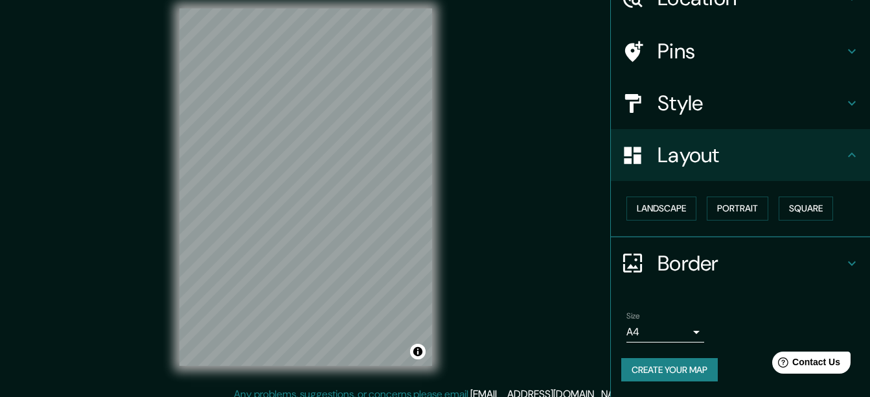
scroll to position [23, 0]
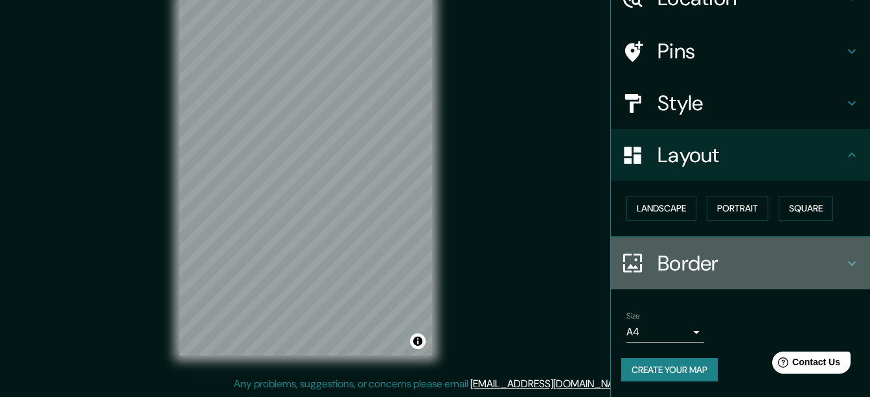
click at [724, 259] on h4 "Border" at bounding box center [751, 263] width 187 height 26
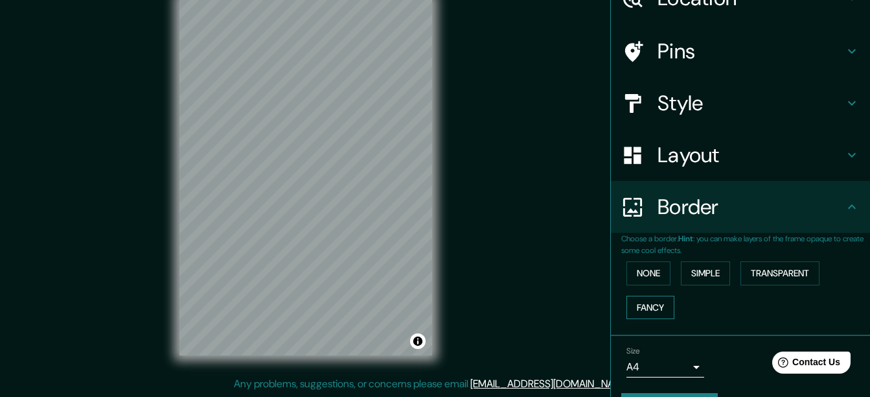
click at [645, 309] on button "Fancy" at bounding box center [651, 307] width 48 height 24
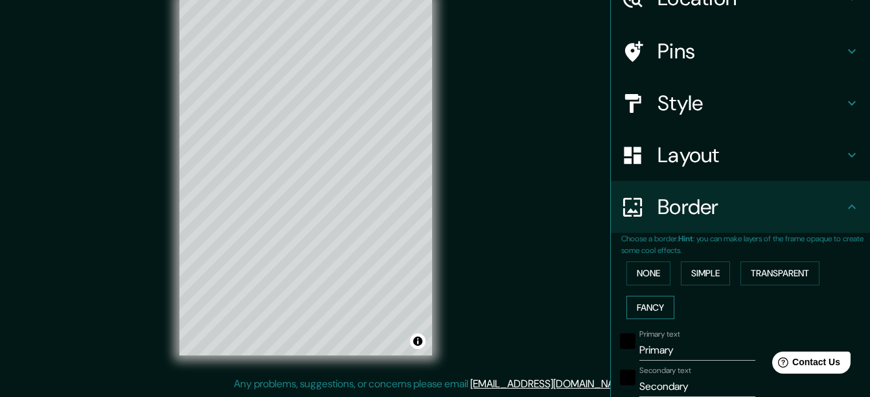
click at [645, 309] on button "Fancy" at bounding box center [651, 307] width 48 height 24
type input "31"
type input "16"
click at [641, 278] on button "None" at bounding box center [649, 273] width 44 height 24
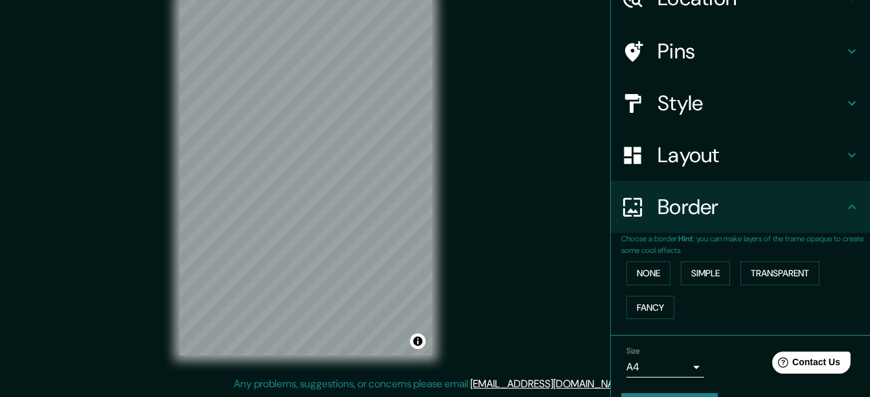
click at [700, 150] on h4 "Layout" at bounding box center [751, 155] width 187 height 26
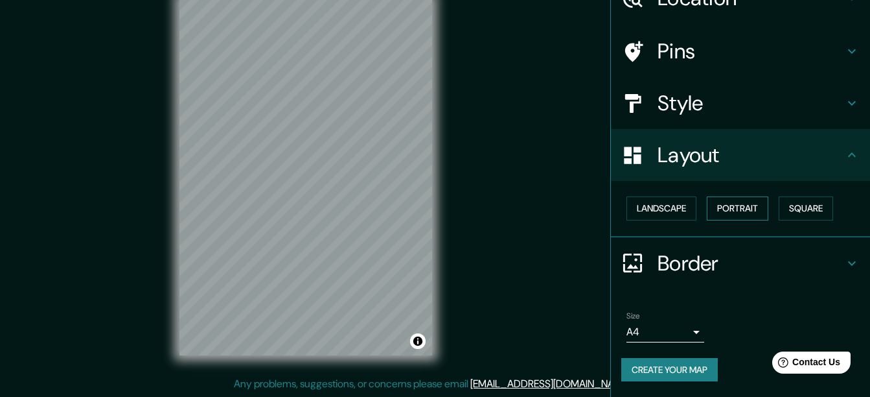
click at [730, 207] on button "Portrait" at bounding box center [738, 208] width 62 height 24
click at [728, 156] on h4 "Layout" at bounding box center [751, 155] width 187 height 26
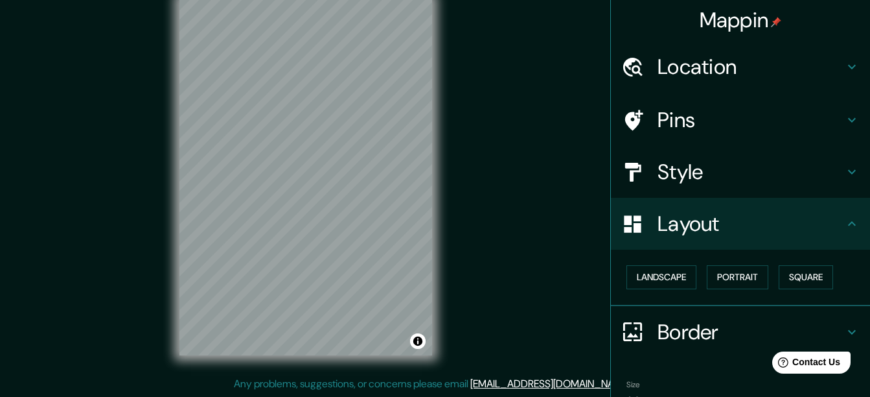
scroll to position [0, 0]
click at [727, 167] on h4 "Style" at bounding box center [751, 172] width 187 height 26
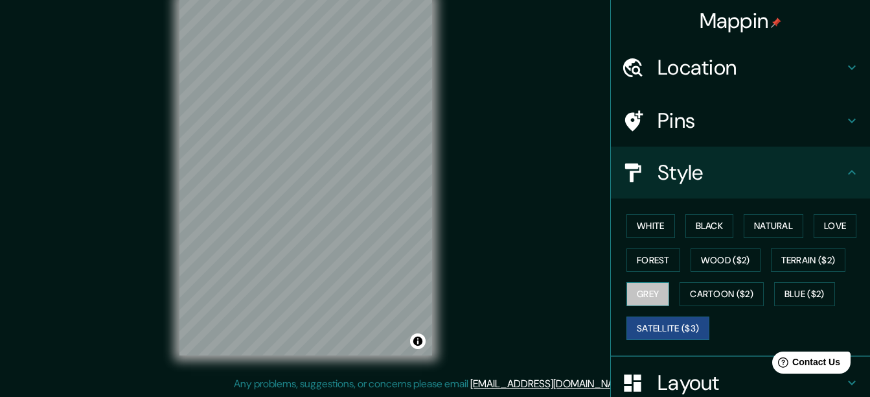
click at [645, 297] on button "Grey" at bounding box center [648, 294] width 43 height 24
click at [807, 221] on div "White Black Natural Love Forest Wood ($2) Terrain ($2) Grey Cartoon ($2) Blue (…" at bounding box center [745, 277] width 249 height 136
click at [813, 247] on div "White Black Natural Love Forest Wood ($2) Terrain ($2) Grey Cartoon ($2) Blue (…" at bounding box center [745, 277] width 249 height 136
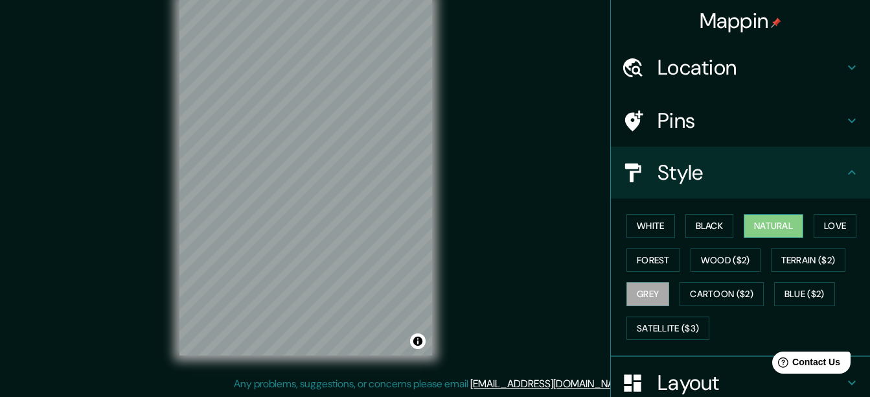
click at [760, 233] on button "Natural" at bounding box center [774, 226] width 60 height 24
drag, startPoint x: 724, startPoint y: 252, endPoint x: 735, endPoint y: 336, distance: 84.9
click at [731, 334] on div "White Black Natural Love Forest Wood ($2) Terrain ($2) Grey Cartoon ($2) Blue (…" at bounding box center [745, 277] width 249 height 136
click at [735, 336] on div "White Black Natural Love Forest Wood ($2) Terrain ($2) Grey Cartoon ($2) Blue (…" at bounding box center [745, 277] width 249 height 136
click at [704, 215] on button "Black" at bounding box center [710, 226] width 49 height 24
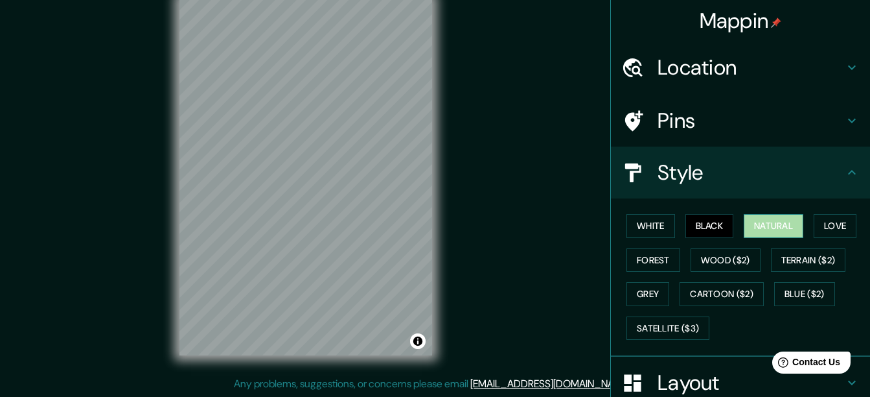
click at [750, 226] on button "Natural" at bounding box center [774, 226] width 60 height 24
click at [695, 224] on button "Black" at bounding box center [710, 226] width 49 height 24
click at [662, 259] on button "Forest" at bounding box center [654, 260] width 54 height 24
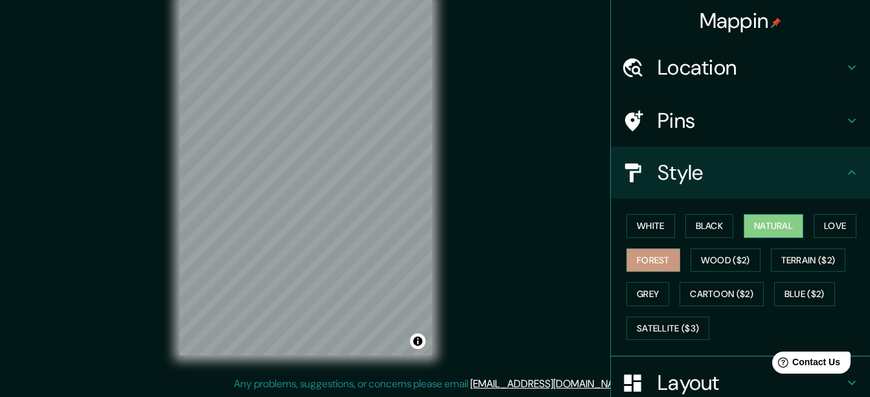
click at [774, 230] on button "Natural" at bounding box center [774, 226] width 60 height 24
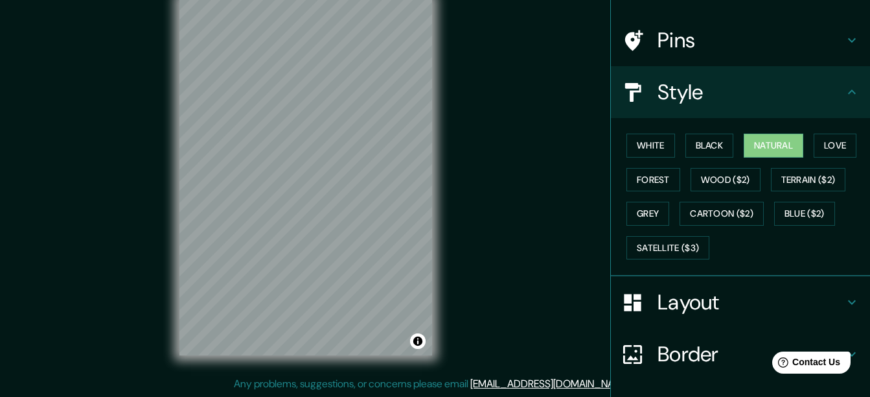
scroll to position [172, 0]
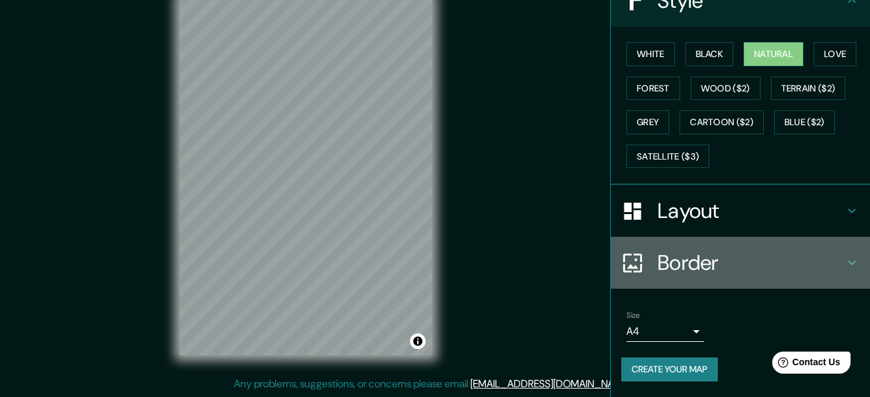
click at [730, 262] on h4 "Border" at bounding box center [751, 262] width 187 height 26
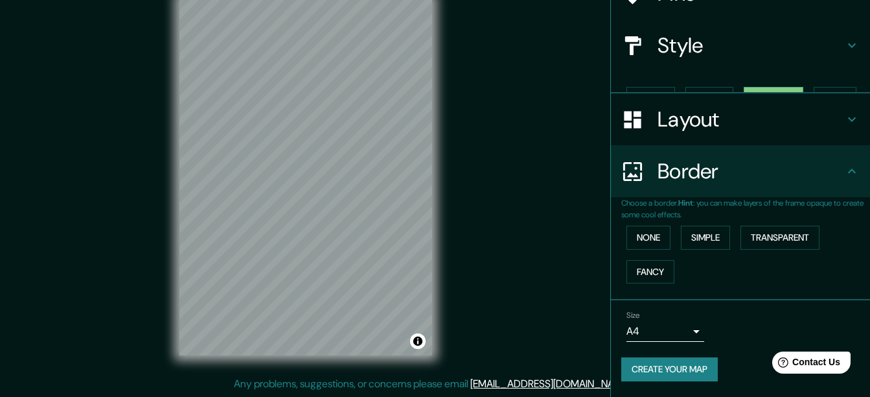
scroll to position [105, 0]
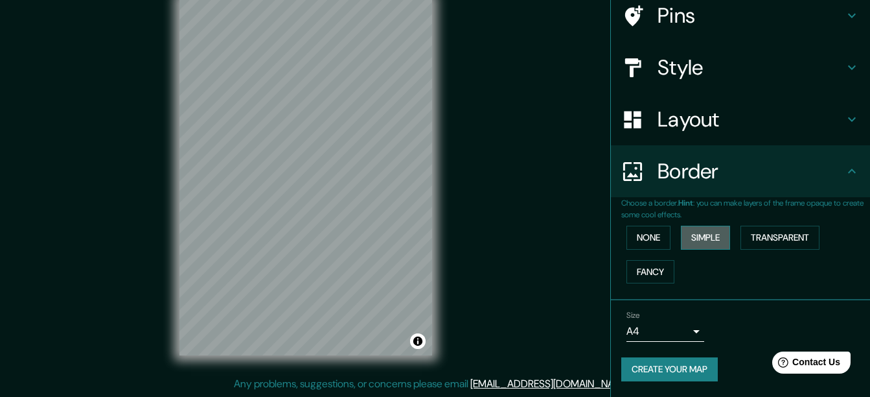
click at [691, 237] on button "Simple" at bounding box center [705, 237] width 49 height 24
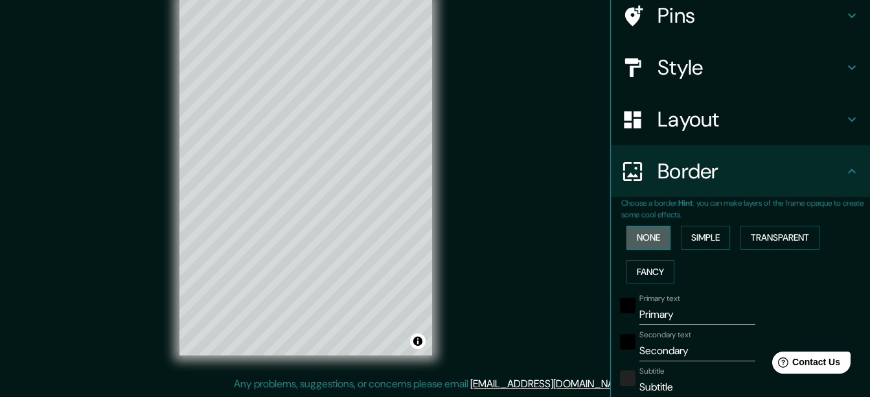
click at [647, 233] on button "None" at bounding box center [649, 237] width 44 height 24
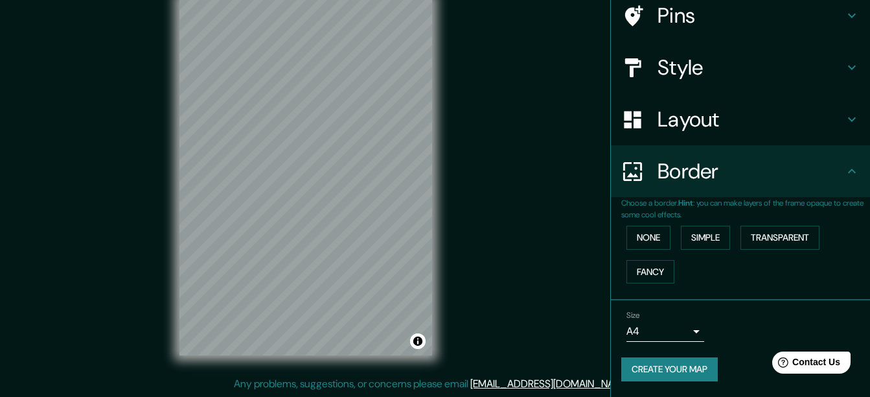
click at [761, 161] on h4 "Border" at bounding box center [751, 171] width 187 height 26
click at [734, 132] on div "Layout" at bounding box center [740, 119] width 259 height 52
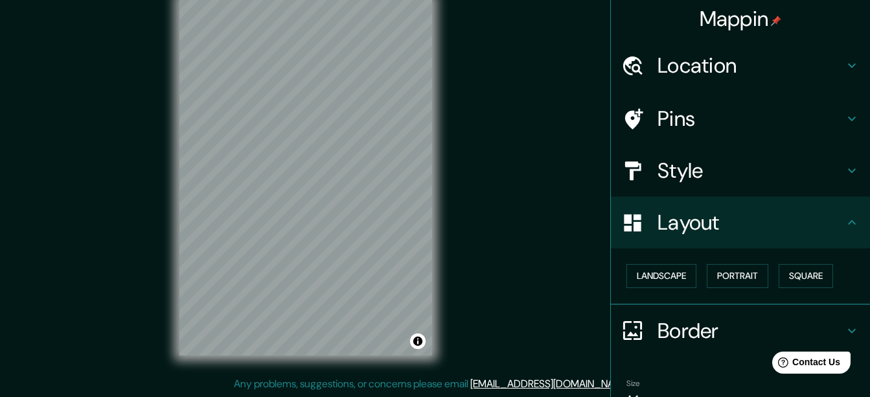
scroll to position [0, 0]
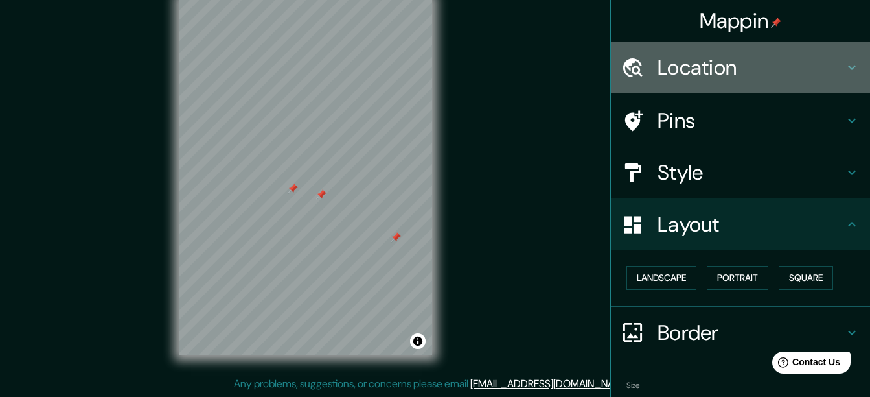
click at [705, 57] on h4 "Location" at bounding box center [751, 67] width 187 height 26
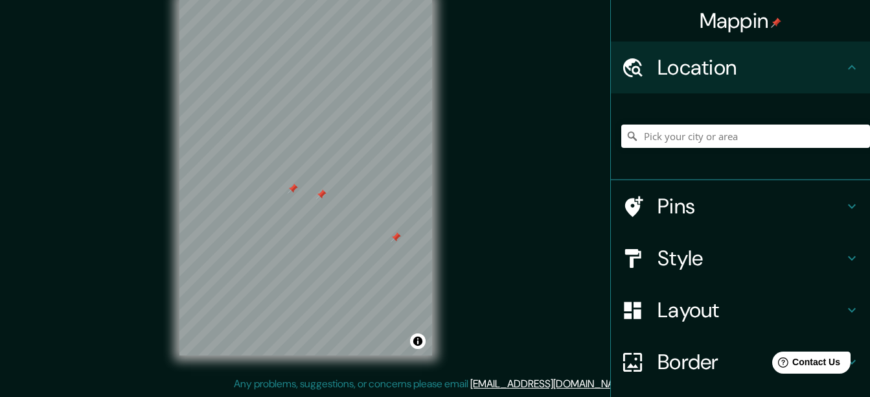
click at [709, 216] on h4 "Pins" at bounding box center [751, 206] width 187 height 26
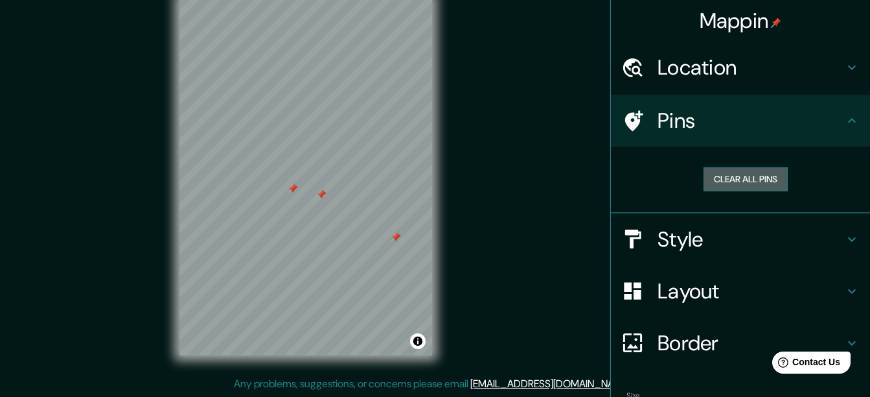
click at [721, 174] on button "Clear all pins" at bounding box center [746, 179] width 84 height 24
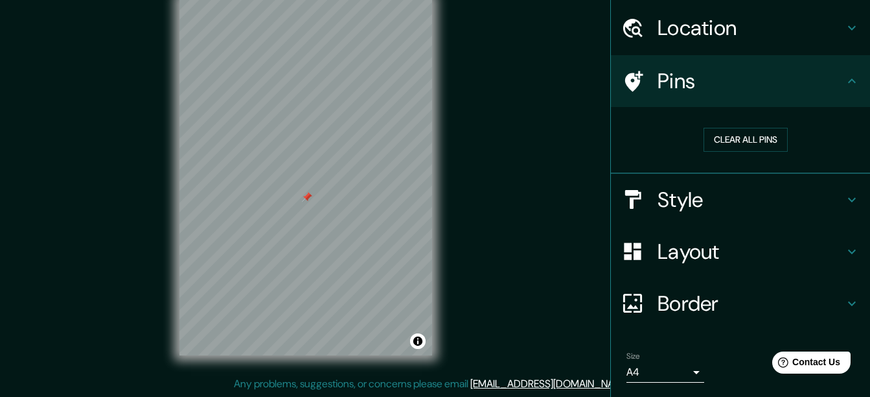
scroll to position [80, 0]
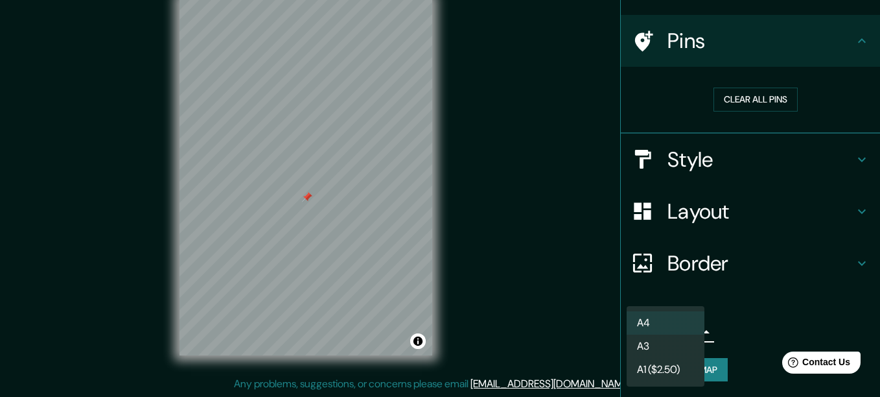
click at [678, 321] on body "Mappin Location Pins Clear all pins Style Layout Border Choose a border. Hint :…" at bounding box center [440, 175] width 880 height 397
click at [664, 343] on li "A3" at bounding box center [666, 345] width 78 height 23
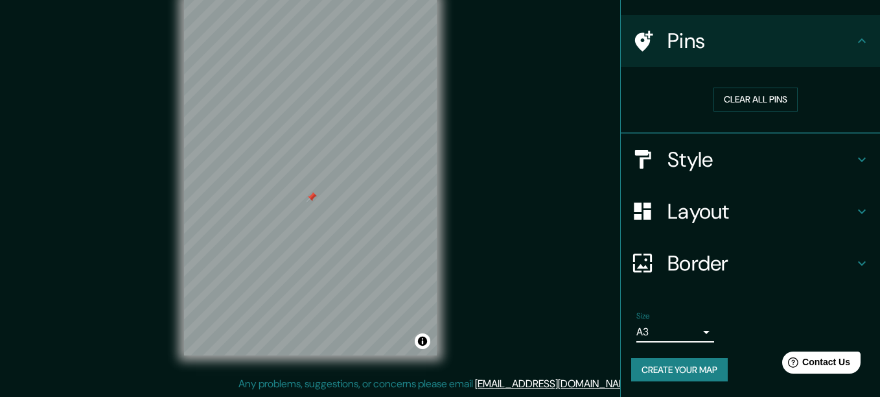
click at [676, 332] on body "Mappin Location Pins Clear all pins Style Layout Border Choose a border. Hint :…" at bounding box center [440, 175] width 880 height 397
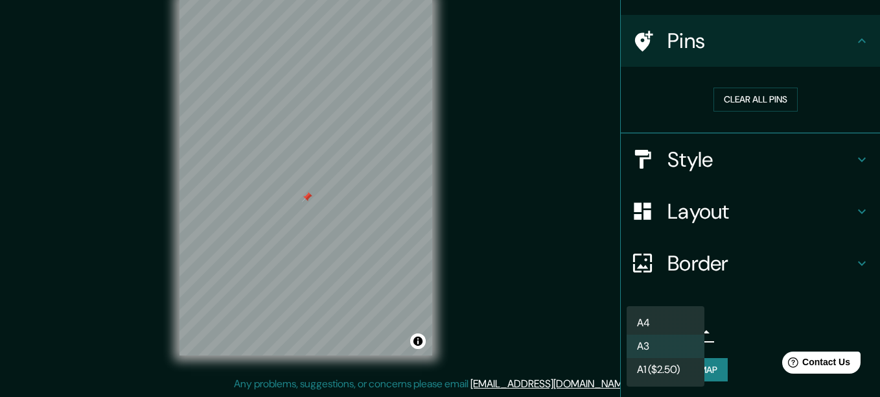
click at [659, 321] on li "A4" at bounding box center [666, 322] width 78 height 23
type input "single"
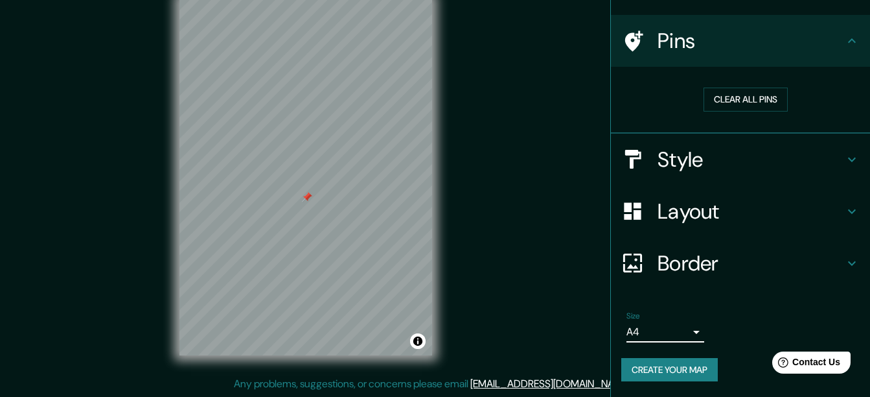
click at [707, 269] on h4 "Border" at bounding box center [751, 263] width 187 height 26
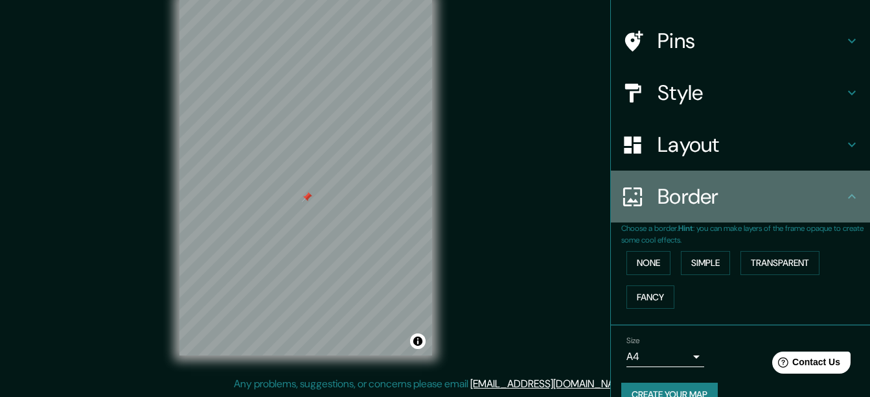
click at [746, 200] on h4 "Border" at bounding box center [751, 196] width 187 height 26
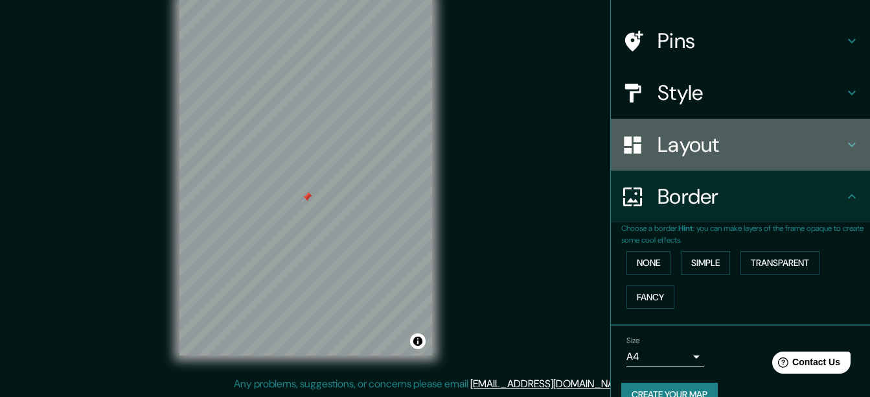
click at [726, 163] on div "Layout" at bounding box center [740, 145] width 259 height 52
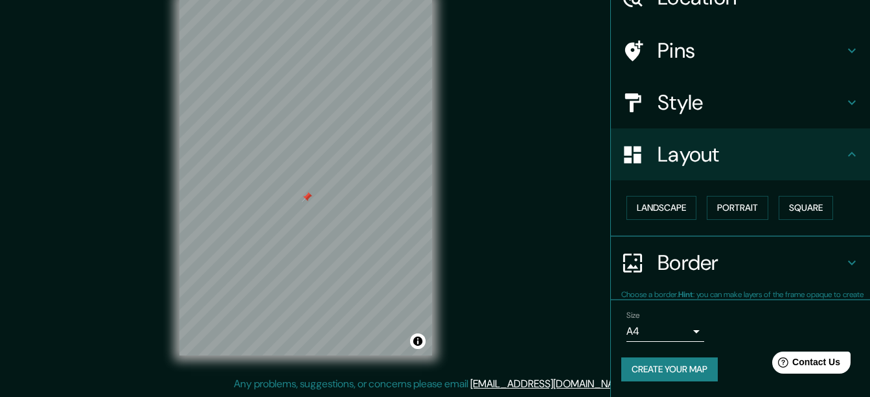
scroll to position [69, 0]
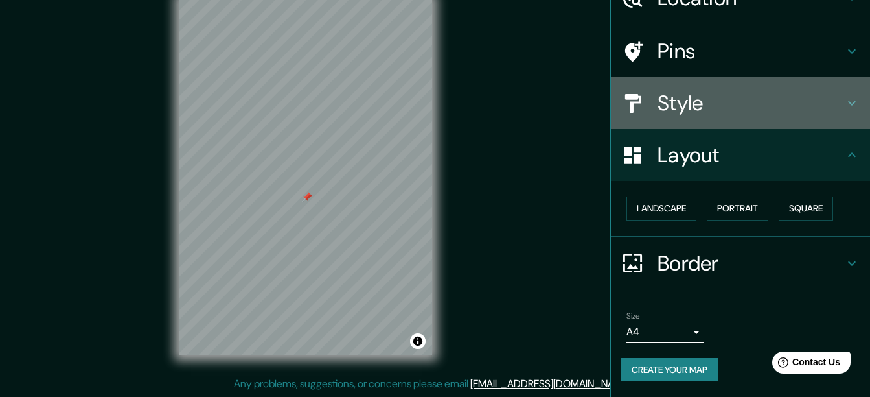
click at [744, 110] on h4 "Style" at bounding box center [751, 103] width 187 height 26
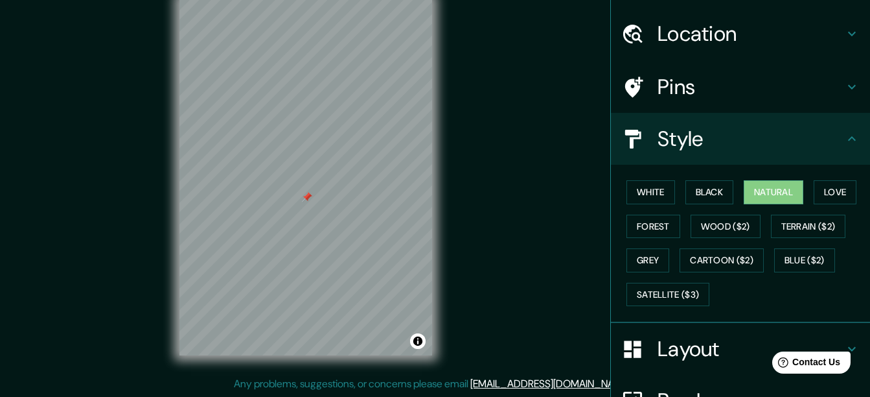
scroll to position [0, 0]
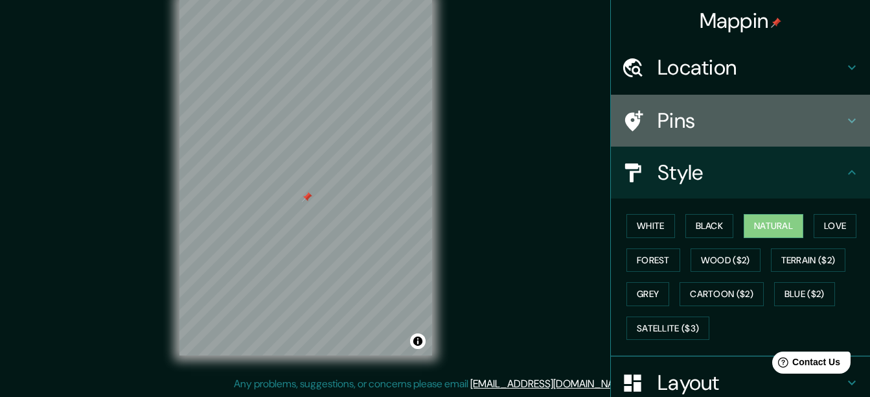
click at [721, 115] on h4 "Pins" at bounding box center [751, 121] width 187 height 26
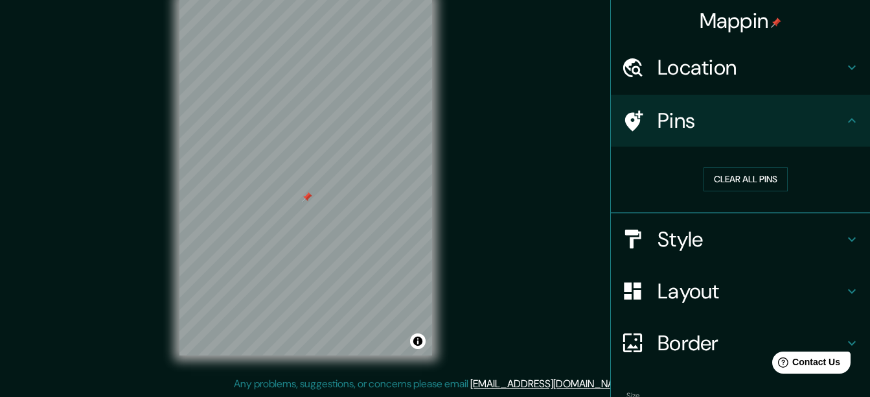
click at [750, 73] on h4 "Location" at bounding box center [751, 67] width 187 height 26
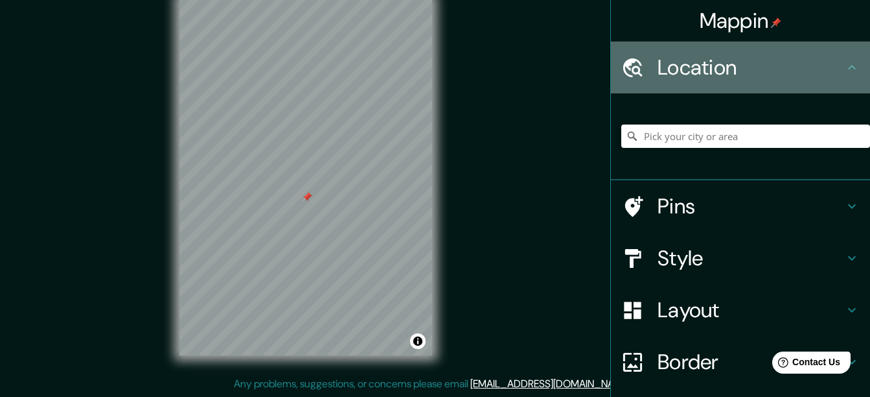
click at [783, 77] on h4 "Location" at bounding box center [751, 67] width 187 height 26
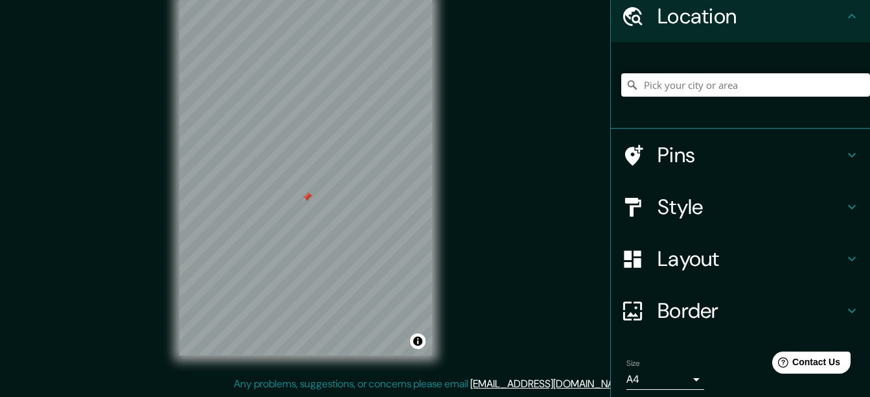
scroll to position [99, 0]
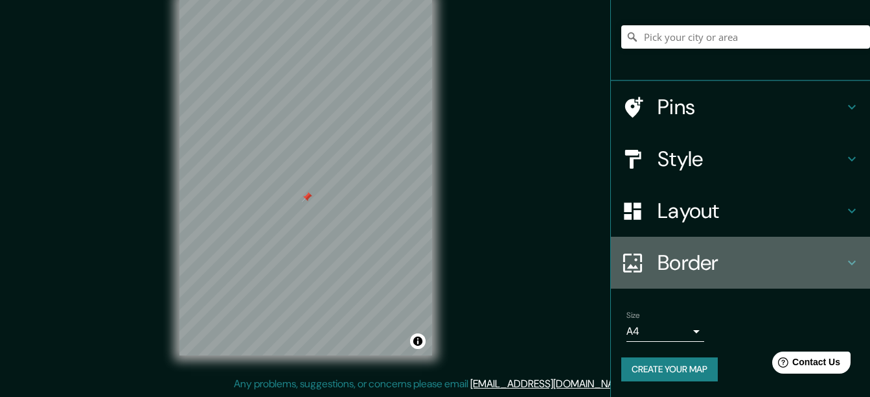
click at [726, 248] on div "Border" at bounding box center [740, 263] width 259 height 52
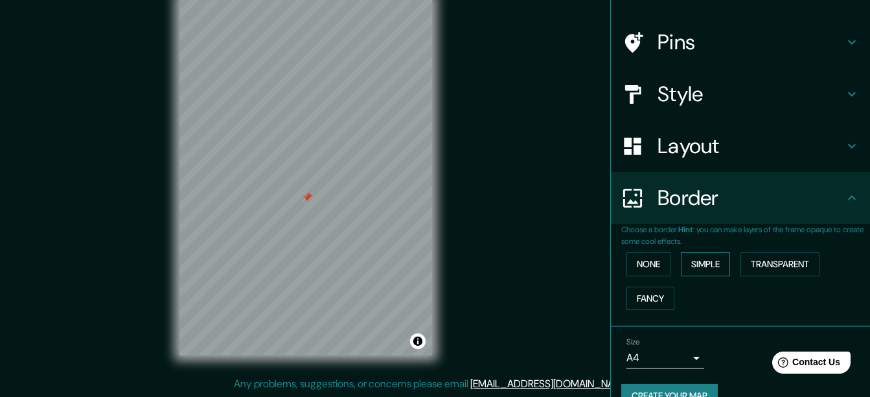
click at [702, 268] on button "Simple" at bounding box center [705, 264] width 49 height 24
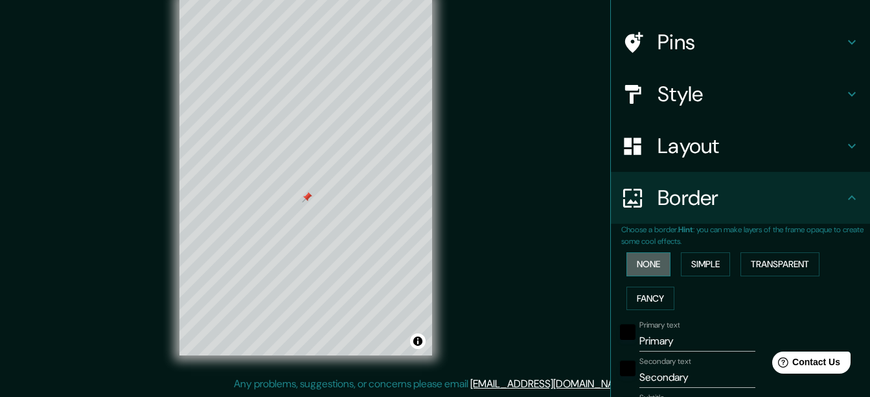
click at [638, 266] on button "None" at bounding box center [649, 264] width 44 height 24
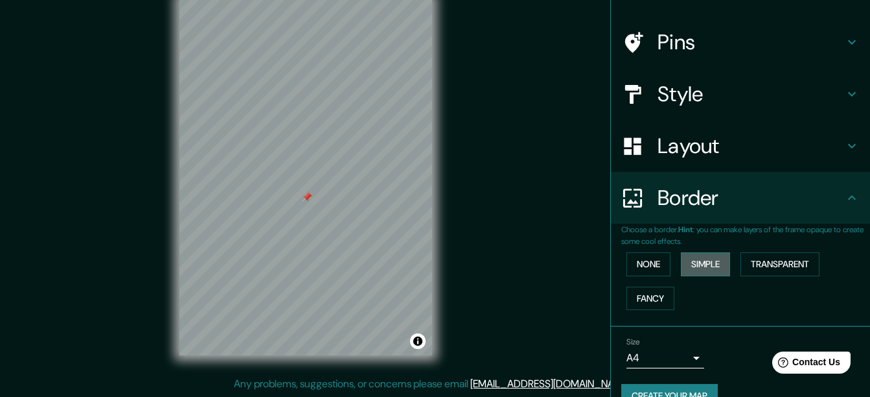
click at [697, 264] on button "Simple" at bounding box center [705, 264] width 49 height 24
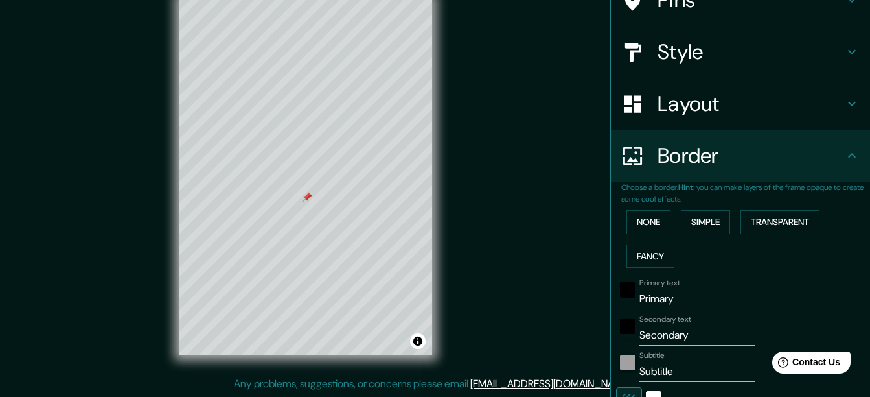
scroll to position [143, 0]
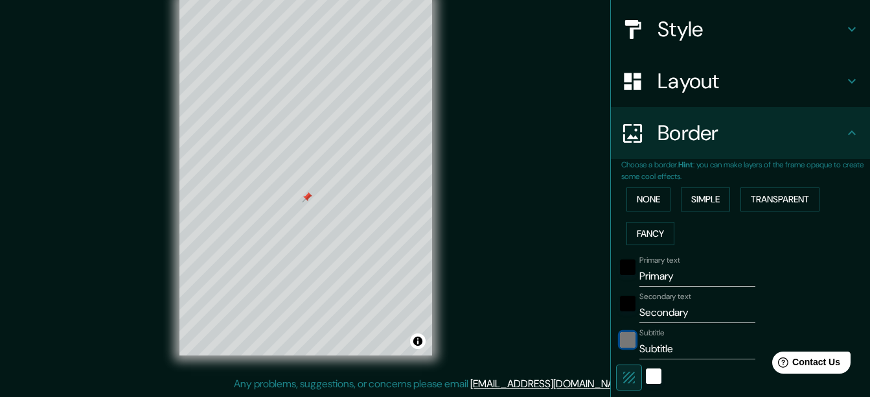
click at [624, 334] on div "color-222222" at bounding box center [628, 340] width 16 height 16
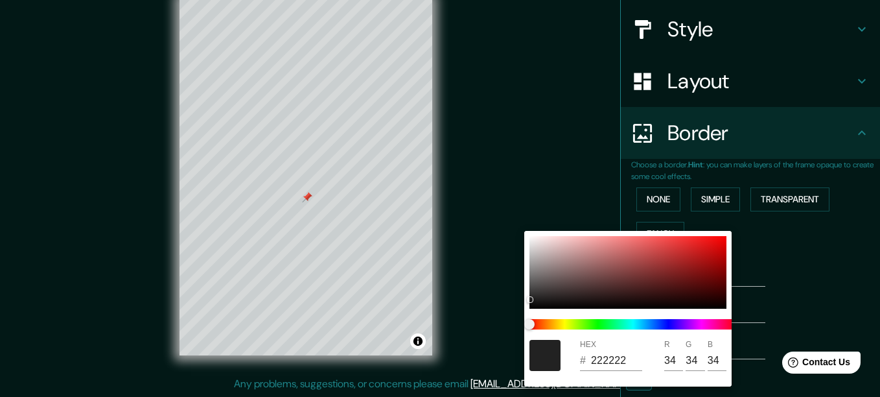
click at [780, 267] on div at bounding box center [440, 198] width 880 height 397
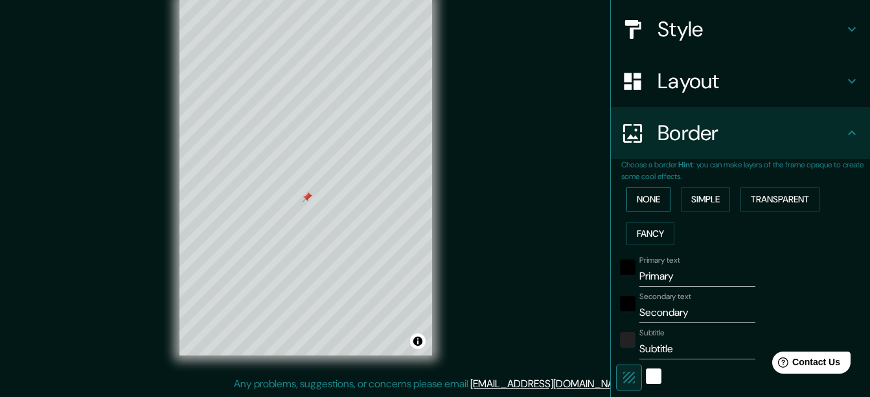
click at [630, 196] on button "None" at bounding box center [649, 199] width 44 height 24
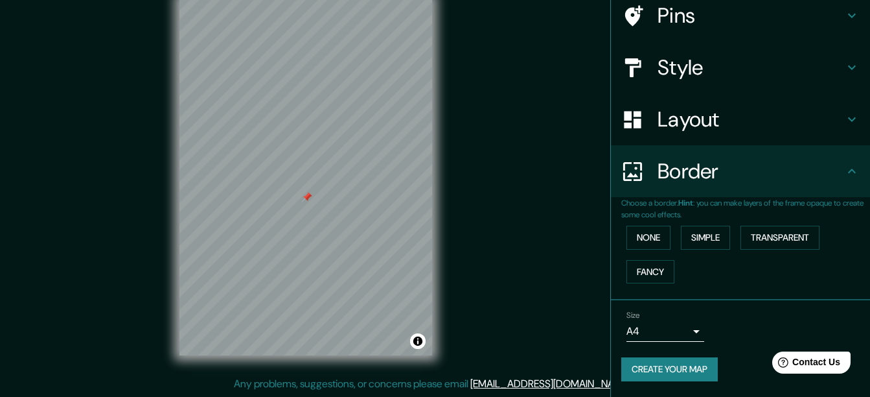
scroll to position [105, 0]
click at [792, 244] on button "Transparent" at bounding box center [780, 237] width 79 height 24
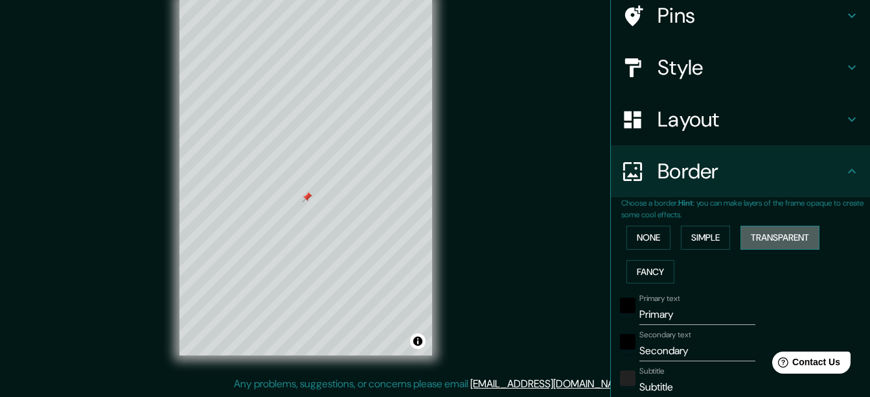
click at [792, 244] on button "Transparent" at bounding box center [780, 237] width 79 height 24
type input "187"
type input "31"
click at [642, 238] on button "None" at bounding box center [649, 237] width 44 height 24
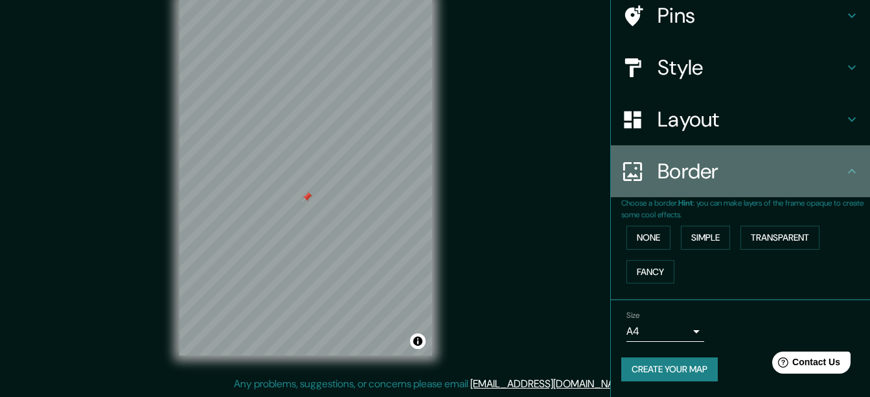
click at [801, 175] on h4 "Border" at bounding box center [751, 171] width 187 height 26
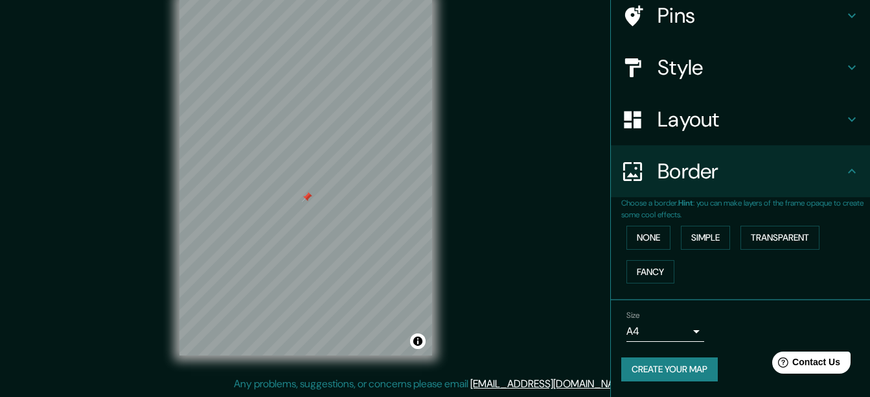
click at [757, 141] on div "Layout" at bounding box center [740, 119] width 259 height 52
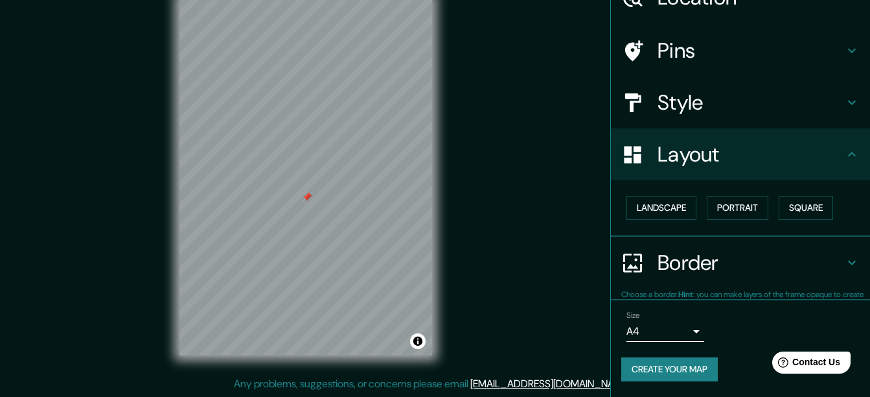
scroll to position [69, 0]
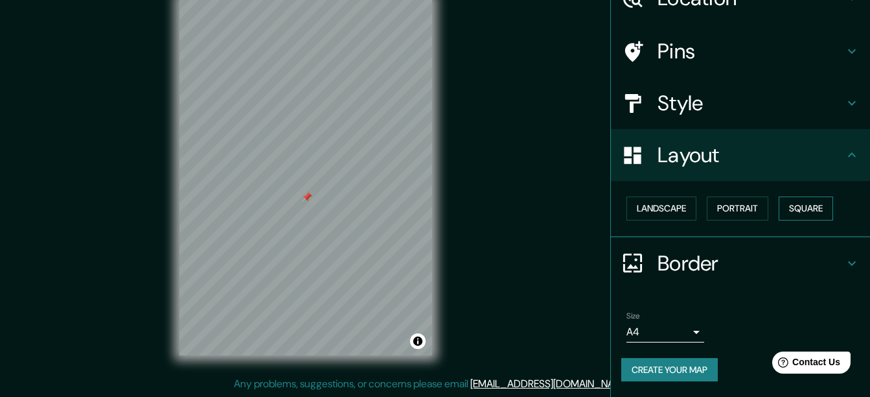
click at [804, 219] on button "Square" at bounding box center [806, 208] width 54 height 24
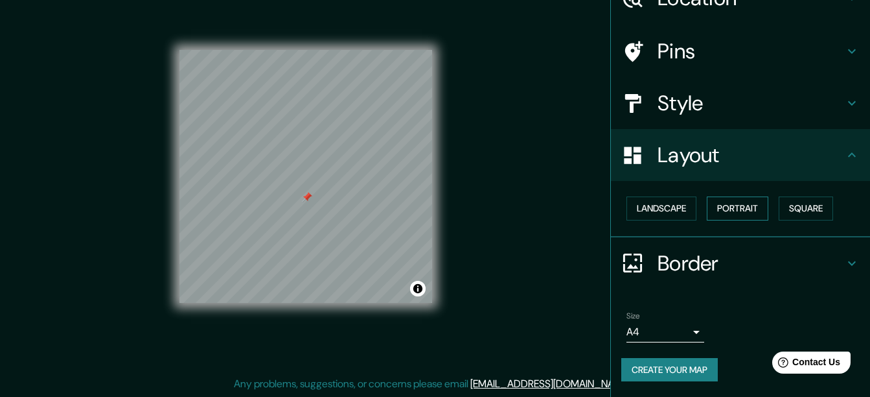
click at [707, 205] on button "Portrait" at bounding box center [738, 208] width 62 height 24
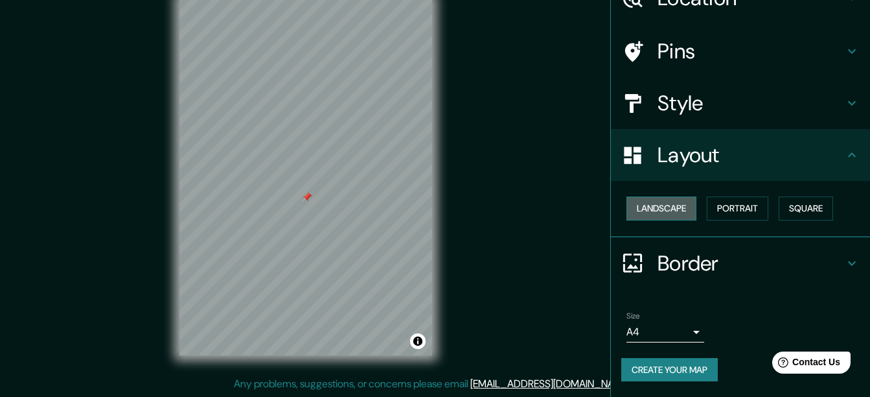
click at [662, 200] on button "Landscape" at bounding box center [662, 208] width 70 height 24
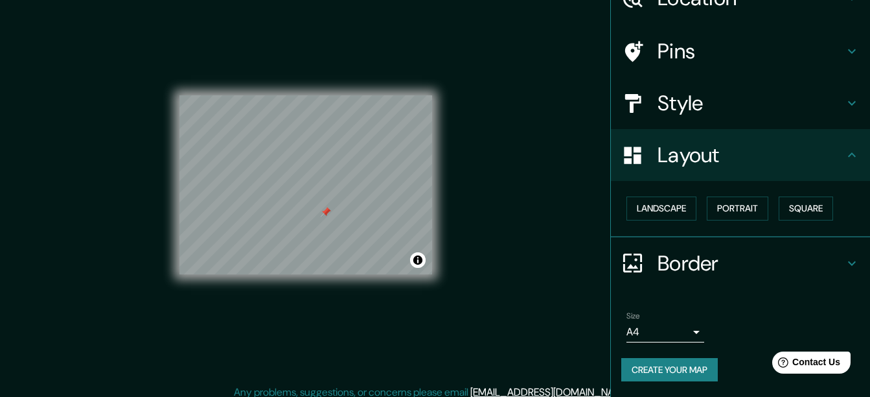
scroll to position [0, 0]
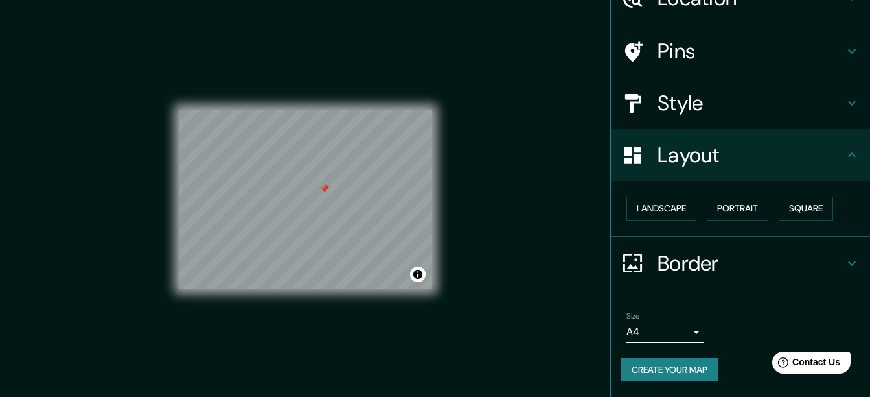
click at [733, 98] on h4 "Style" at bounding box center [751, 103] width 187 height 26
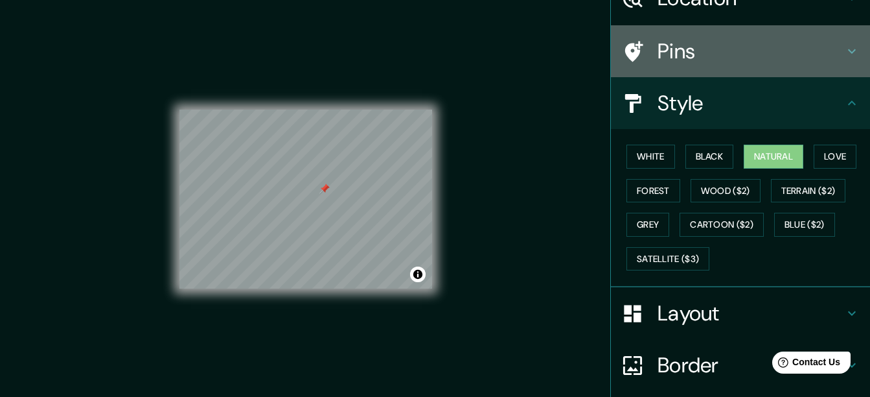
click at [741, 58] on h4 "Pins" at bounding box center [751, 51] width 187 height 26
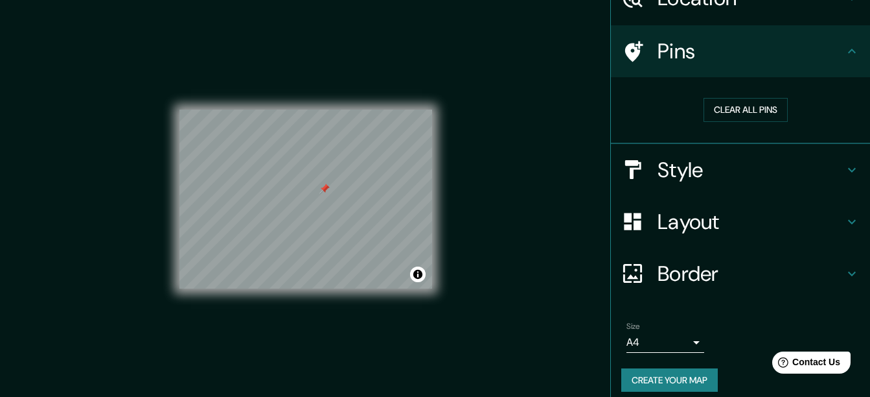
click at [818, 175] on h4 "Style" at bounding box center [751, 170] width 187 height 26
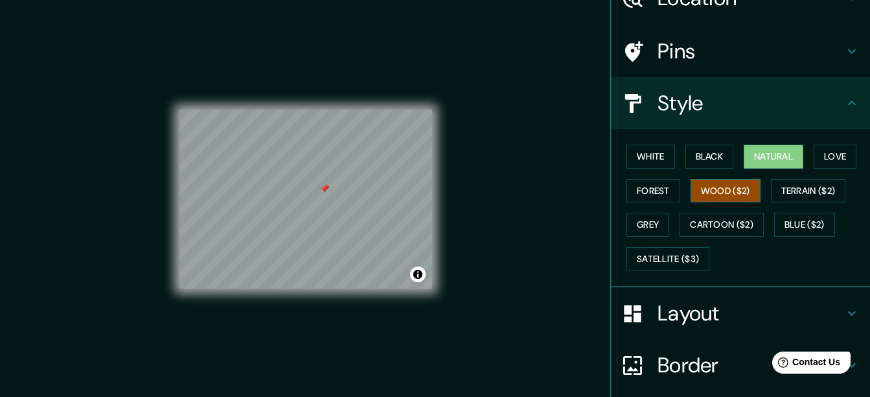
click at [691, 195] on button "Wood ($2)" at bounding box center [726, 191] width 70 height 24
click at [641, 194] on button "Forest" at bounding box center [654, 191] width 54 height 24
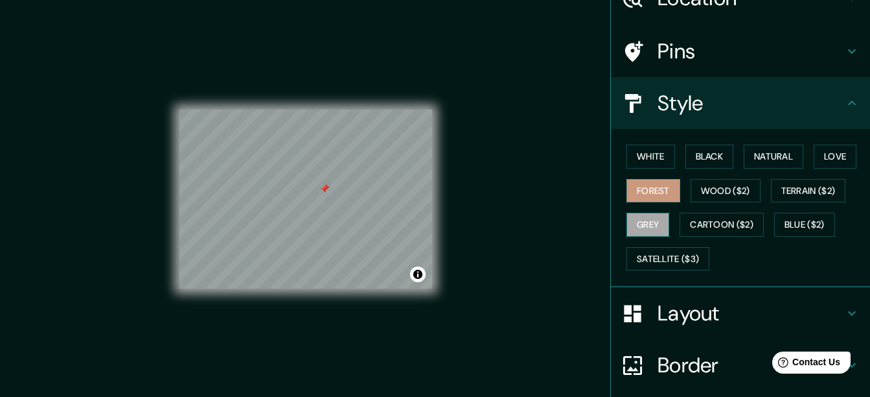
click at [643, 218] on button "Grey" at bounding box center [648, 225] width 43 height 24
click at [818, 234] on button "Blue ($2)" at bounding box center [804, 225] width 61 height 24
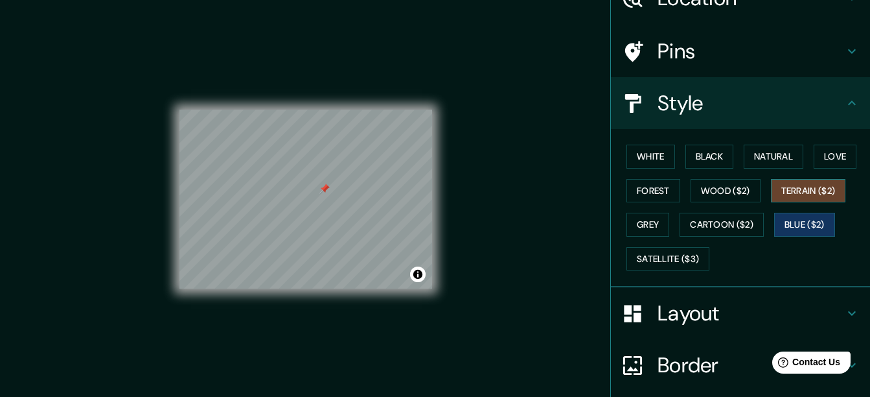
click at [814, 201] on div "White Black Natural Love Forest Wood ($2) Terrain ($2) Grey Cartoon ($2) Blue (…" at bounding box center [745, 207] width 249 height 136
click at [812, 194] on button "Terrain ($2)" at bounding box center [808, 191] width 75 height 24
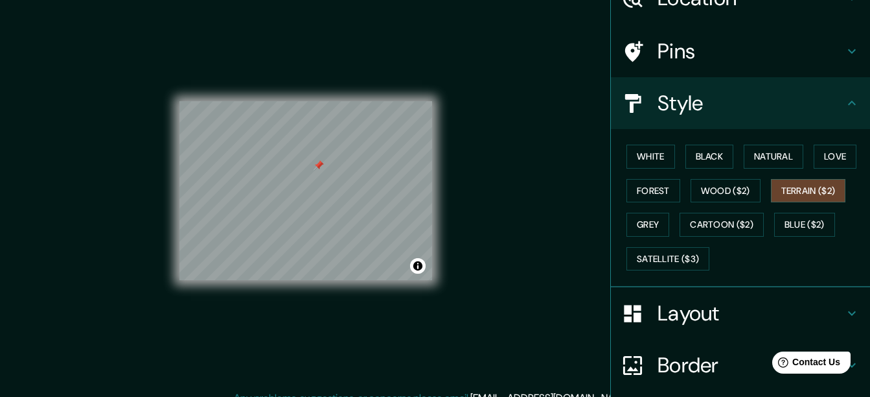
scroll to position [9, 0]
click at [648, 188] on button "Forest" at bounding box center [654, 191] width 54 height 24
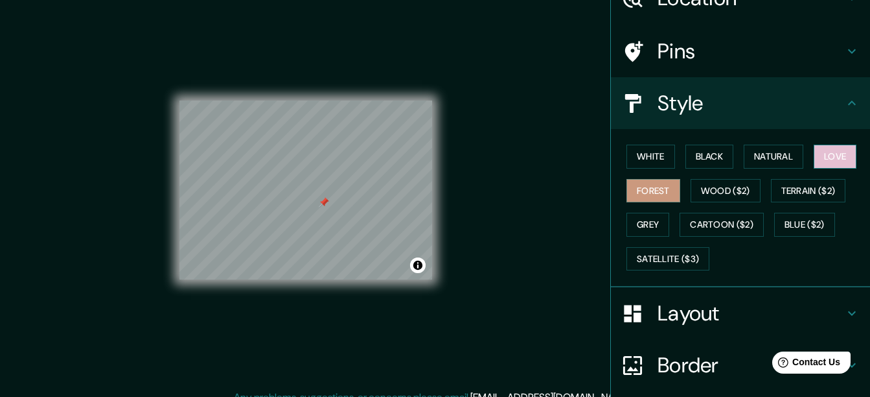
click at [833, 152] on button "Love" at bounding box center [835, 156] width 43 height 24
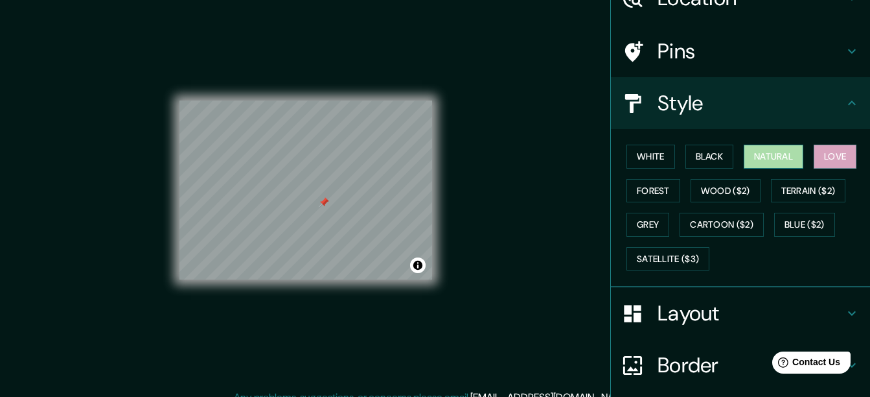
click at [755, 154] on button "Natural" at bounding box center [774, 156] width 60 height 24
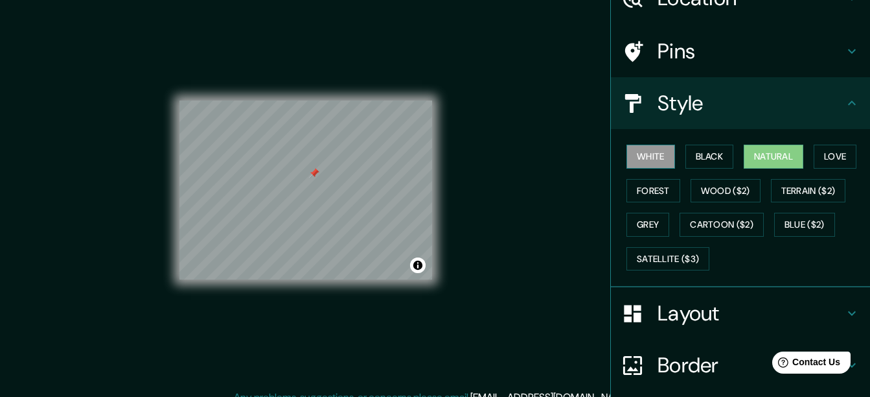
click at [631, 157] on button "White" at bounding box center [651, 156] width 49 height 24
click at [766, 154] on button "Natural" at bounding box center [774, 156] width 60 height 24
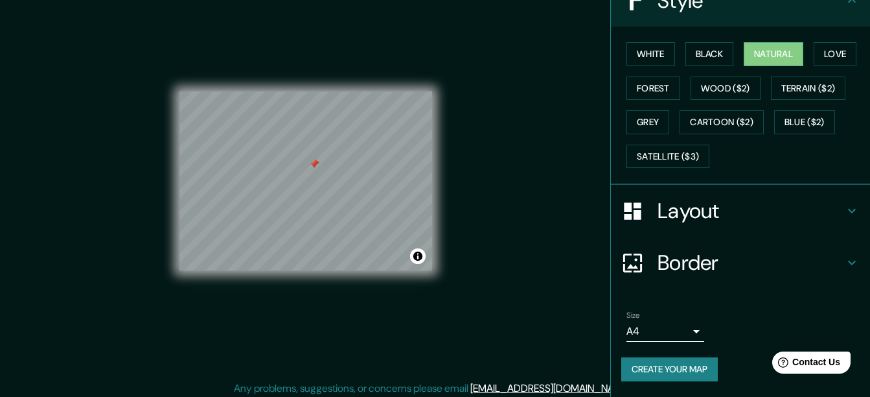
scroll to position [23, 0]
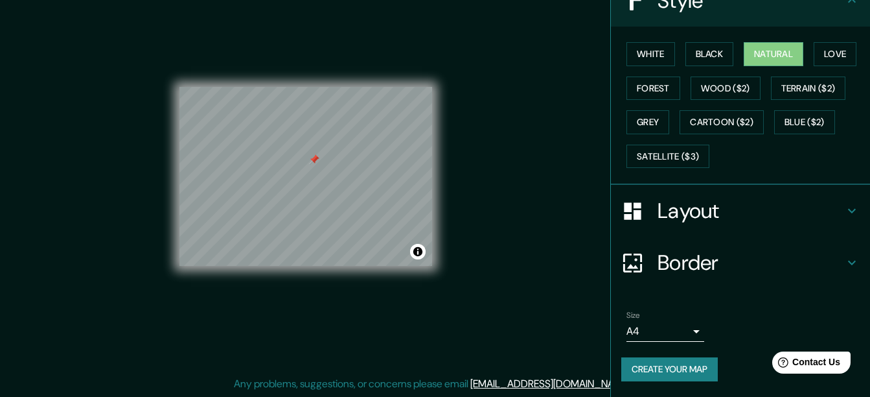
click at [672, 334] on body "Mappin Location Pins Style White Black Natural Love Forest Wood ($2) Terrain ($…" at bounding box center [435, 175] width 870 height 397
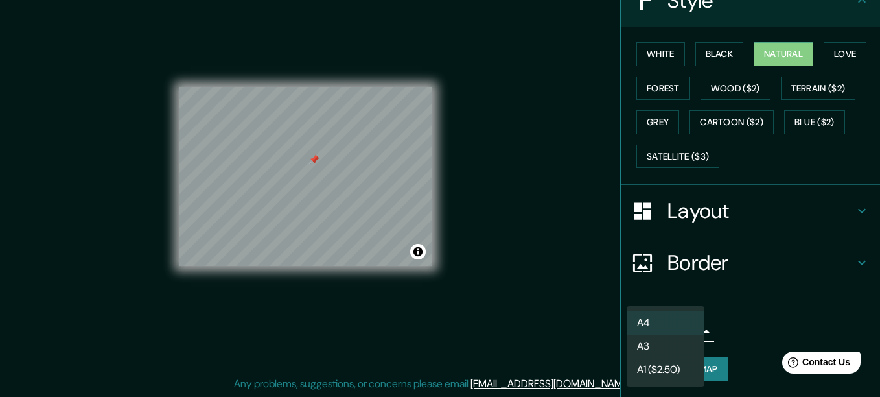
click at [652, 343] on li "A3" at bounding box center [666, 345] width 78 height 23
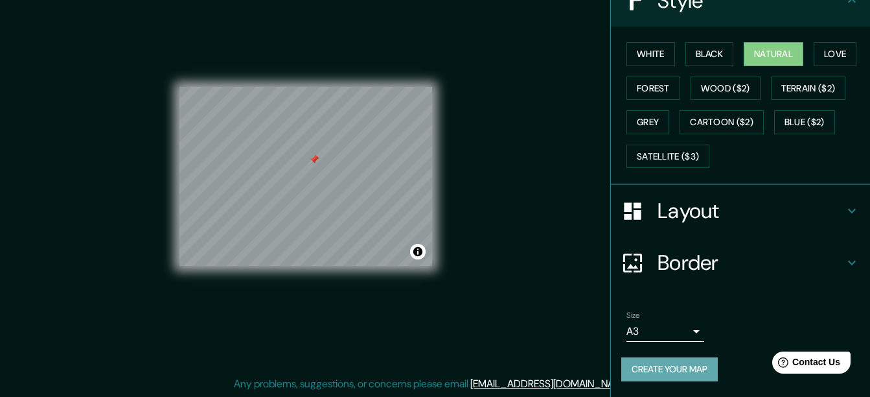
click at [656, 369] on button "Create your map" at bounding box center [669, 369] width 97 height 24
click at [670, 370] on button "Create your map" at bounding box center [669, 369] width 97 height 24
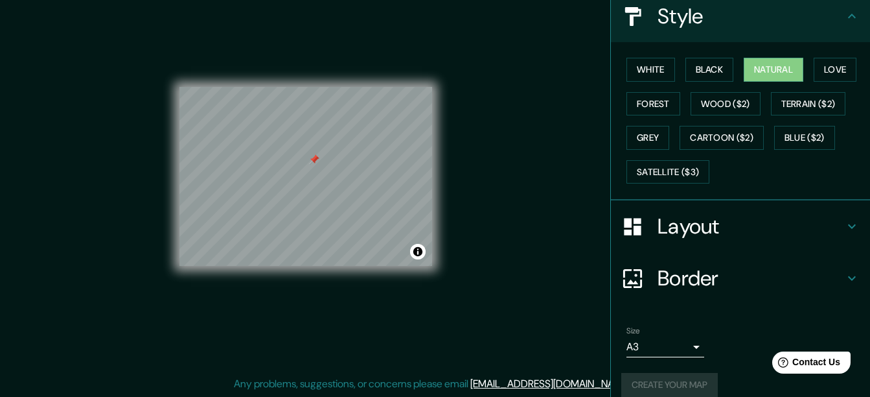
scroll to position [172, 0]
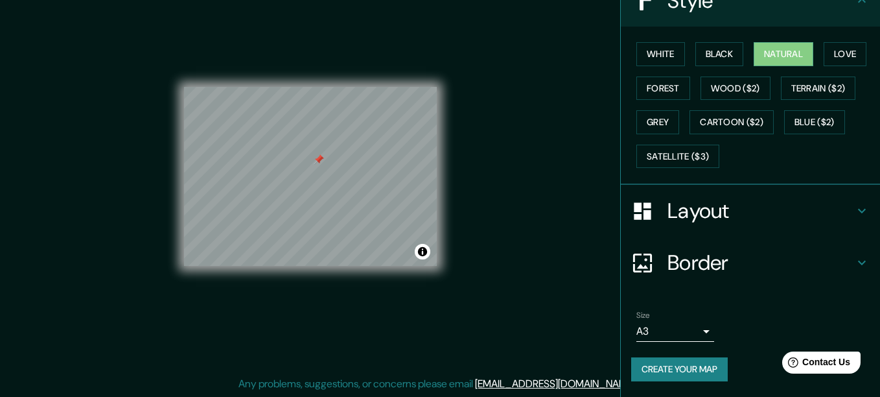
click at [676, 338] on body "Mappin Location Pins Style White Black Natural Love Forest Wood ($2) Terrain ($…" at bounding box center [440, 175] width 880 height 397
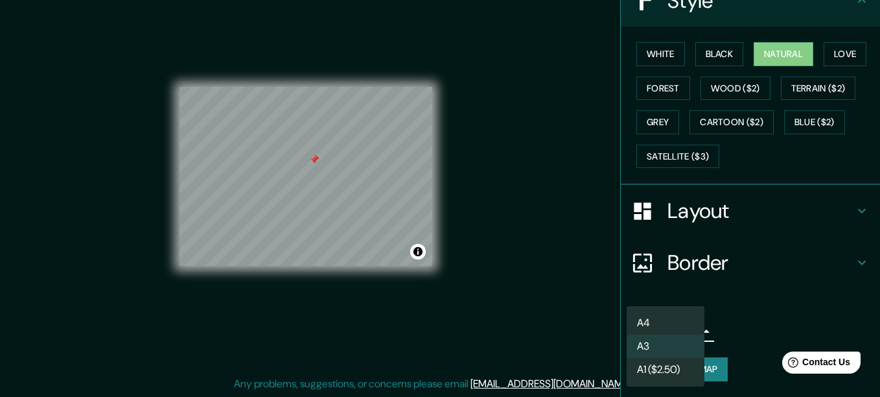
click at [662, 326] on li "A4" at bounding box center [666, 322] width 78 height 23
type input "single"
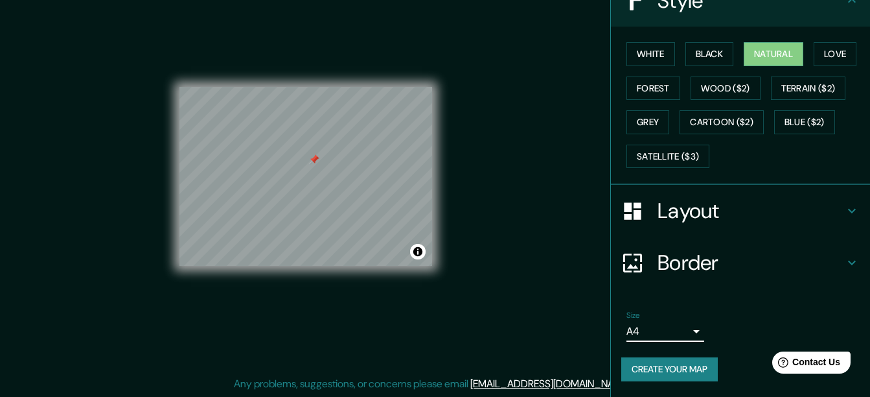
click at [652, 368] on button "Create your map" at bounding box center [669, 369] width 97 height 24
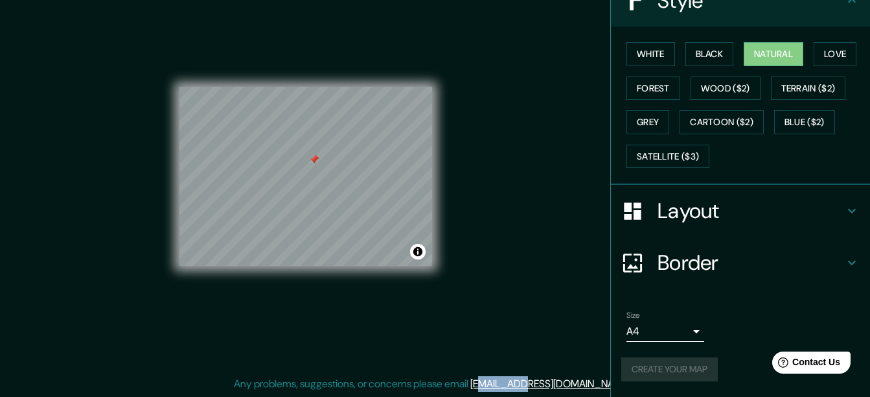
drag, startPoint x: 579, startPoint y: 330, endPoint x: 527, endPoint y: 326, distance: 52.6
click at [527, 326] on div "Mappin Location Pins Style White Black Natural Love Forest Wood ($2) Terrain ($…" at bounding box center [435, 186] width 870 height 419
click at [746, 335] on div "Size A4 single" at bounding box center [740, 325] width 238 height 41
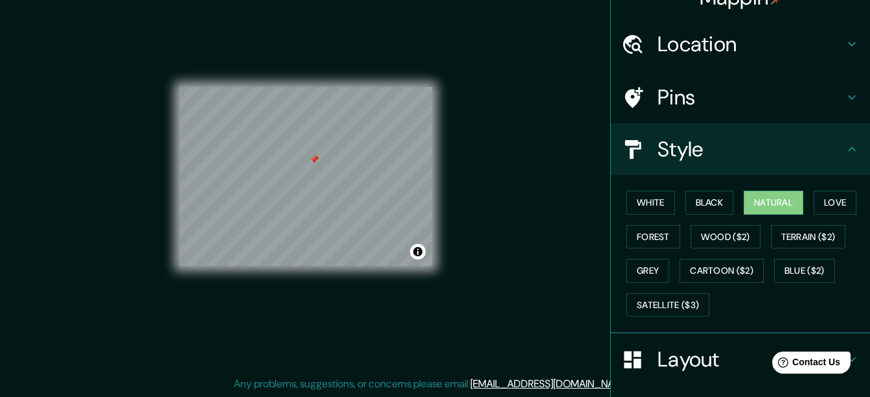
scroll to position [0, 0]
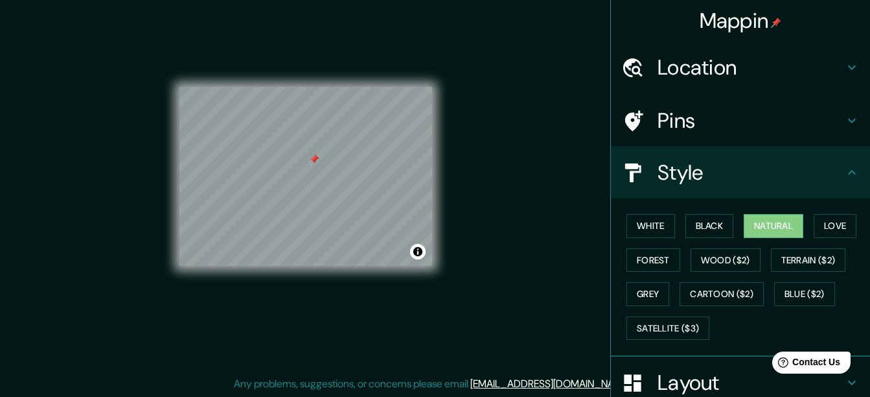
click at [710, 114] on h4 "Pins" at bounding box center [751, 121] width 187 height 26
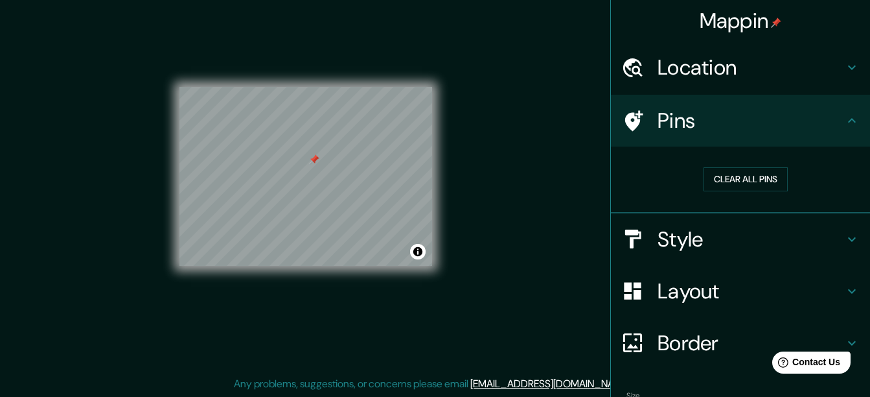
click at [746, 130] on h4 "Pins" at bounding box center [751, 121] width 187 height 26
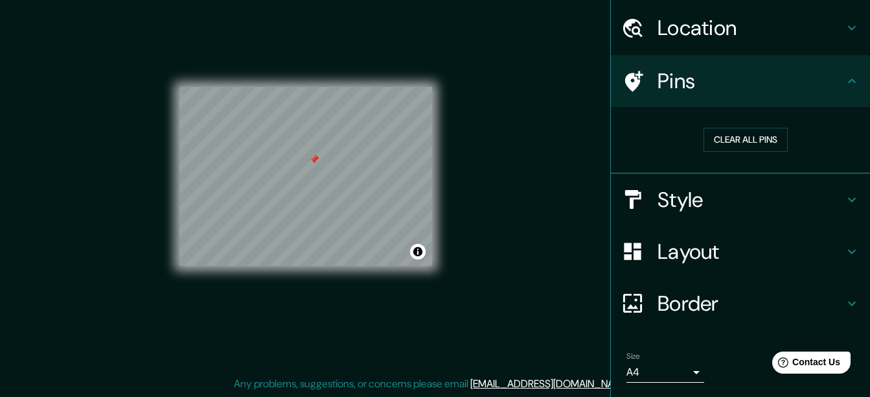
scroll to position [80, 0]
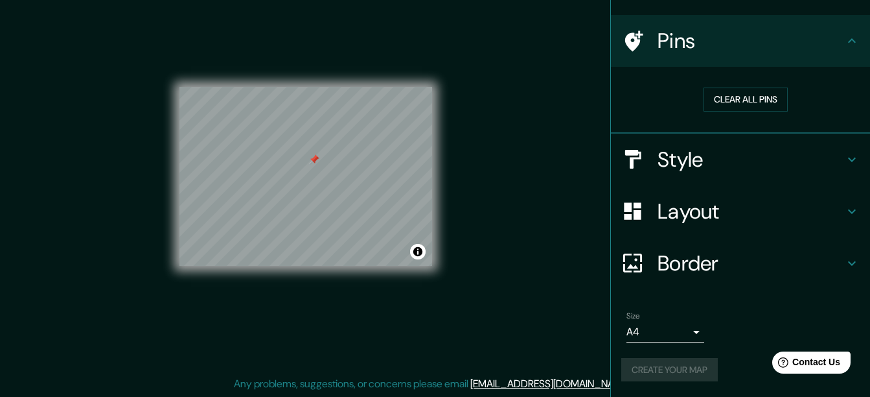
click at [767, 274] on h4 "Border" at bounding box center [751, 263] width 187 height 26
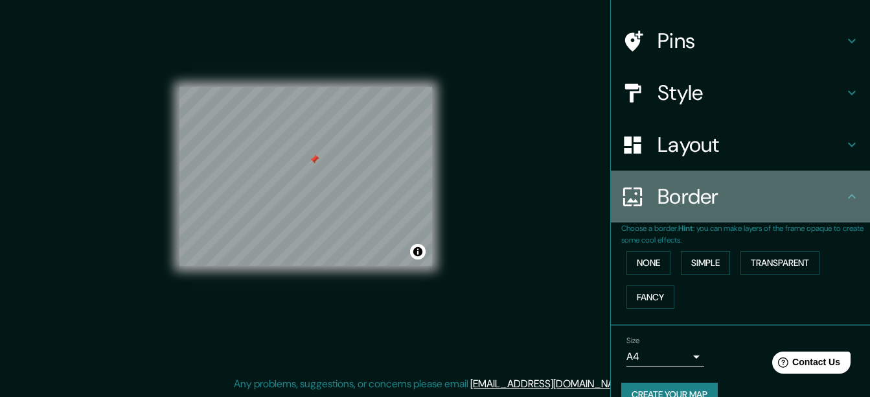
click at [772, 214] on div "Border" at bounding box center [740, 196] width 259 height 52
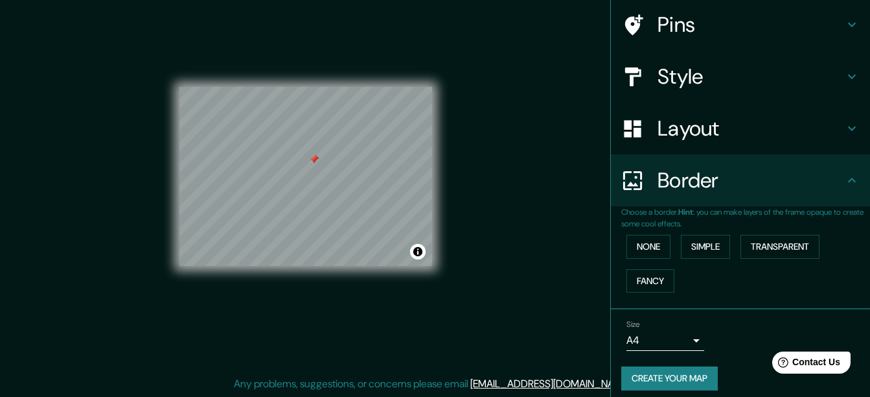
scroll to position [105, 0]
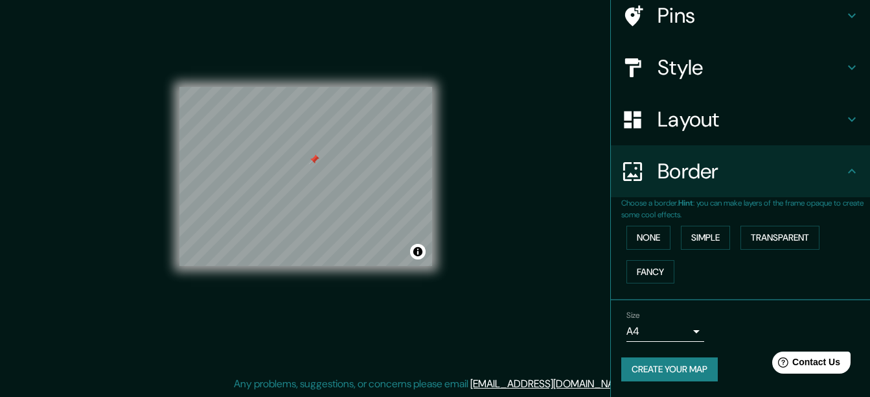
drag, startPoint x: 444, startPoint y: 213, endPoint x: 529, endPoint y: 130, distance: 118.7
click at [529, 130] on div "Mappin Location Pins Style Layout Border Choose a border. Hint : you can make l…" at bounding box center [435, 186] width 870 height 419
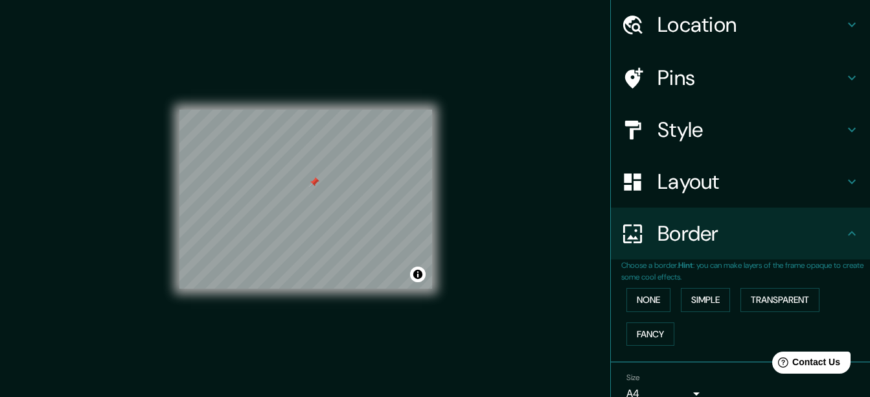
scroll to position [0, 0]
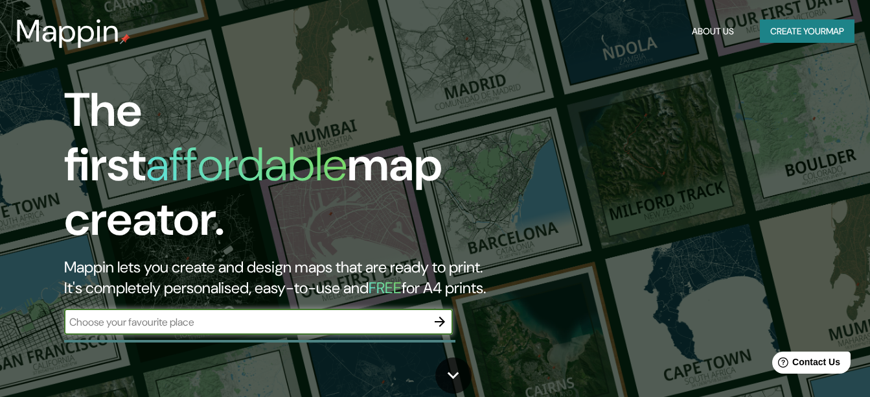
click at [91, 31] on h3 "Mappin" at bounding box center [68, 31] width 104 height 36
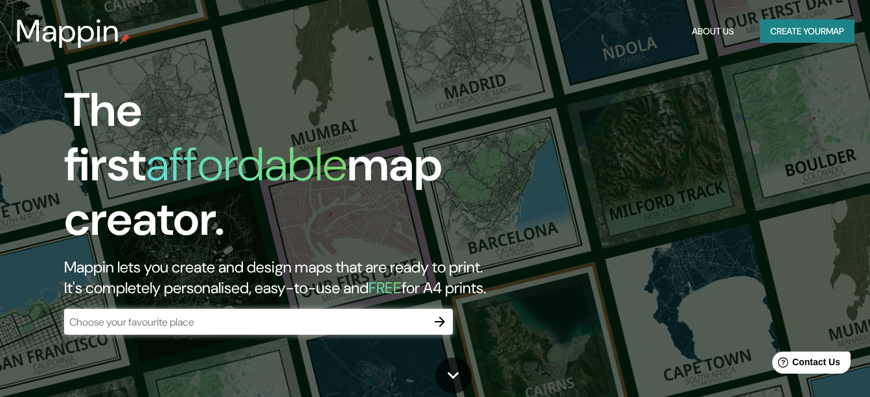
click at [725, 27] on button "About Us" at bounding box center [713, 31] width 52 height 24
